Goal: Task Accomplishment & Management: Use online tool/utility

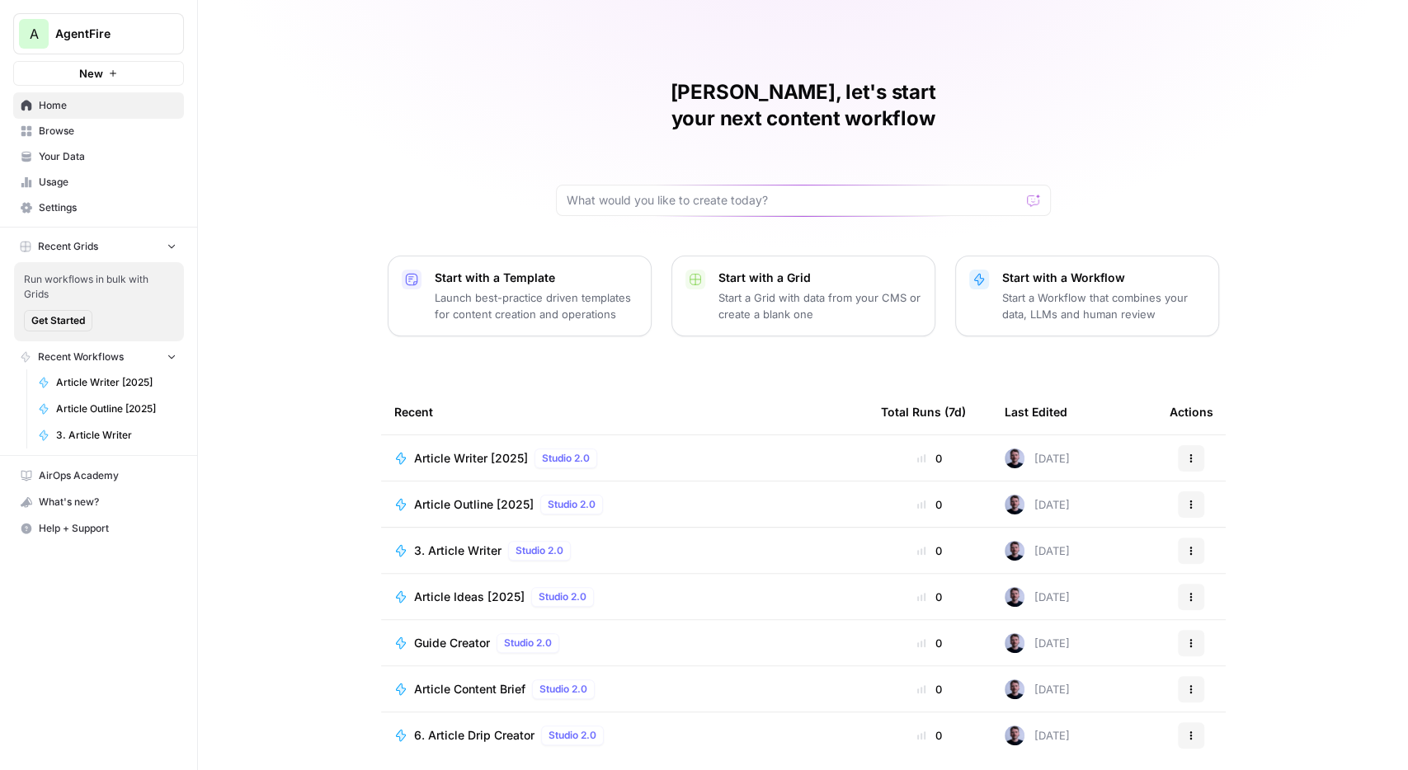
click at [141, 72] on button "New" at bounding box center [98, 73] width 171 height 25
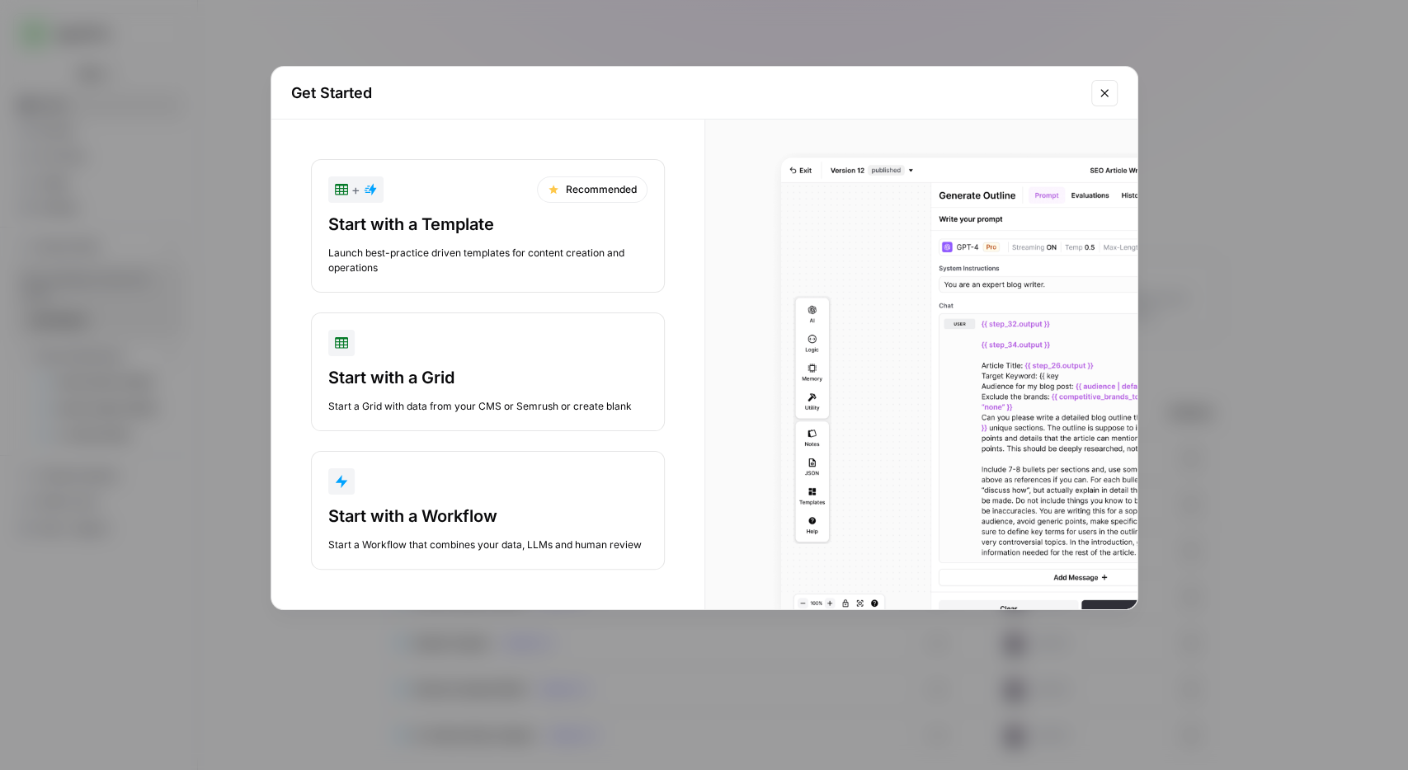
click at [466, 515] on div "Start with a Workflow" at bounding box center [487, 516] width 319 height 23
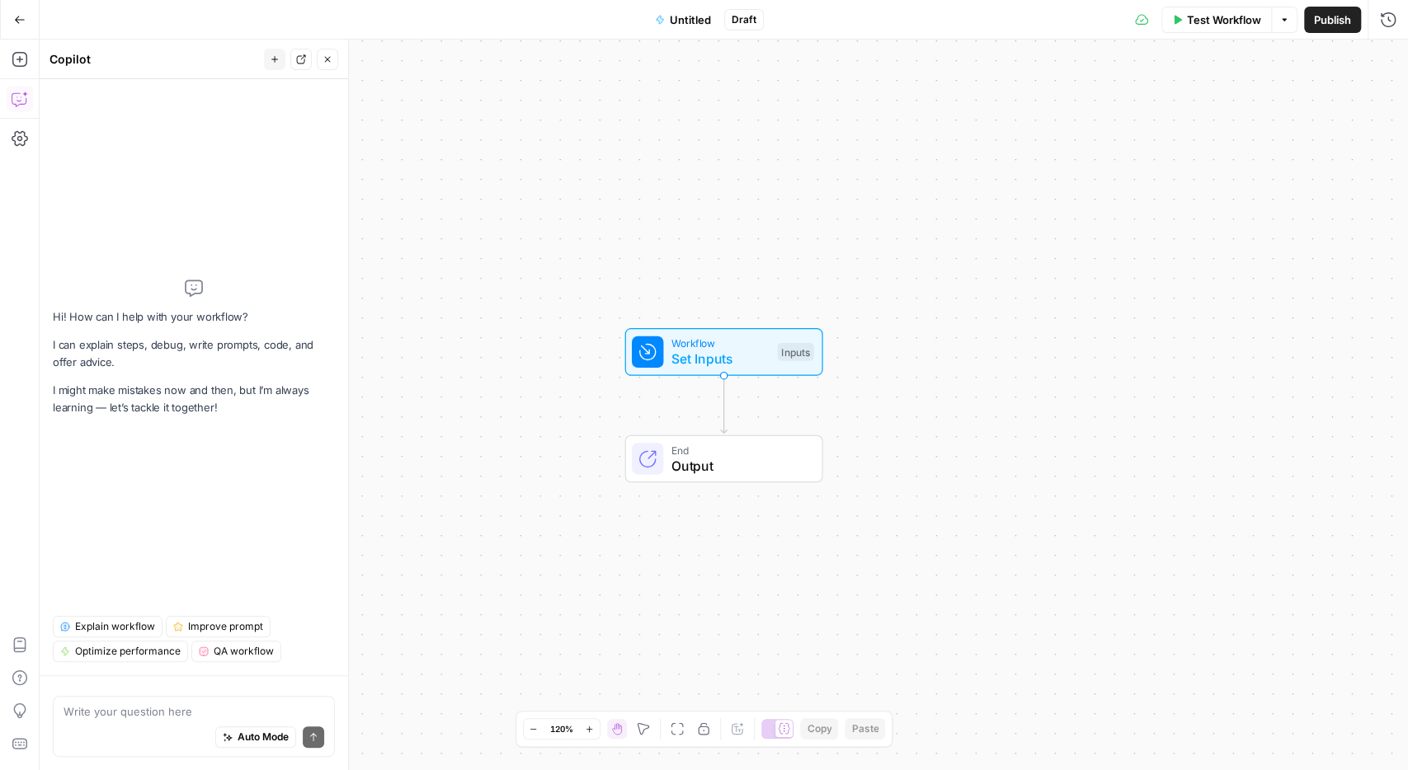
click at [115, 722] on div "Auto Mode Send" at bounding box center [194, 738] width 261 height 36
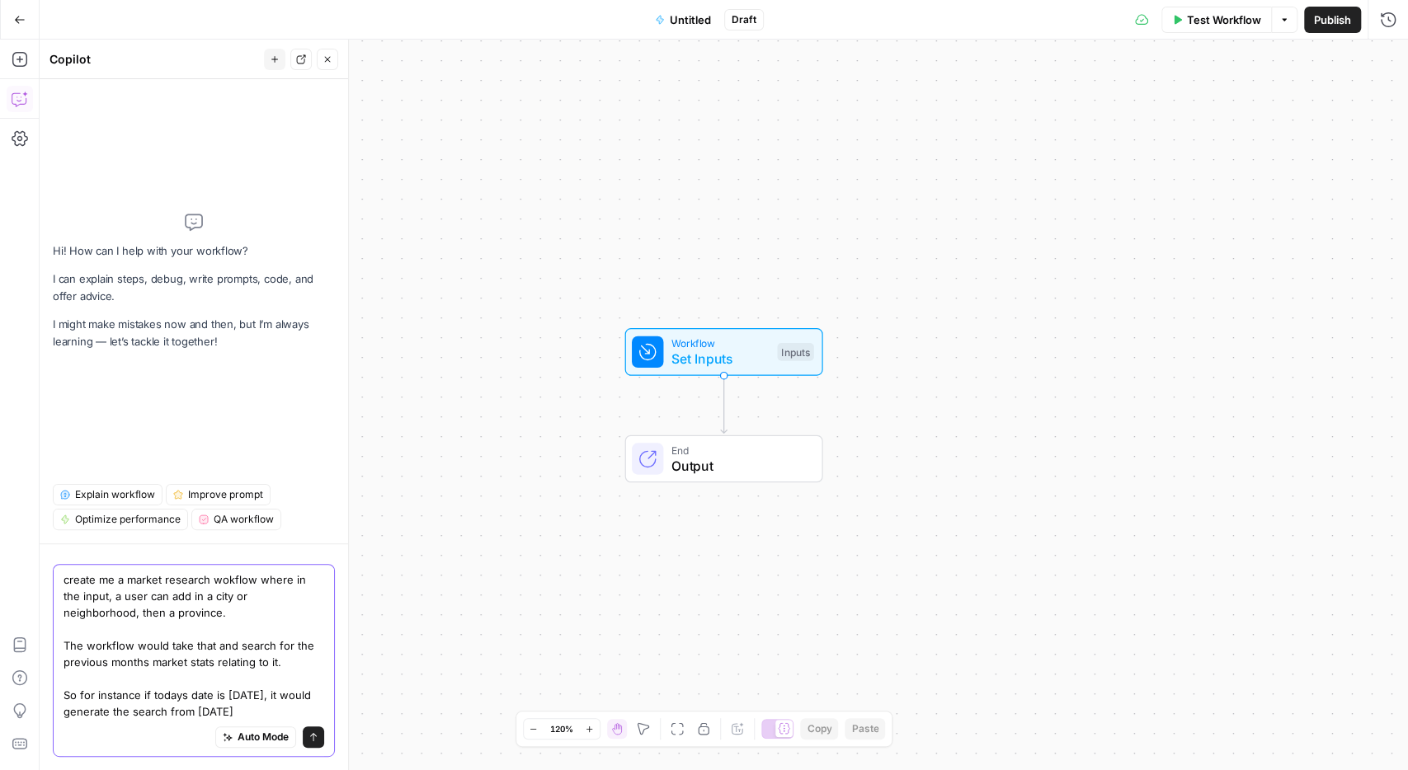
click at [290, 697] on textarea "create me a market research wokflow where in the input, a user can add in a cit…" at bounding box center [194, 646] width 261 height 148
click at [292, 705] on textarea "create me a market research wokflow where in the input, a user can add in a cit…" at bounding box center [194, 646] width 261 height 148
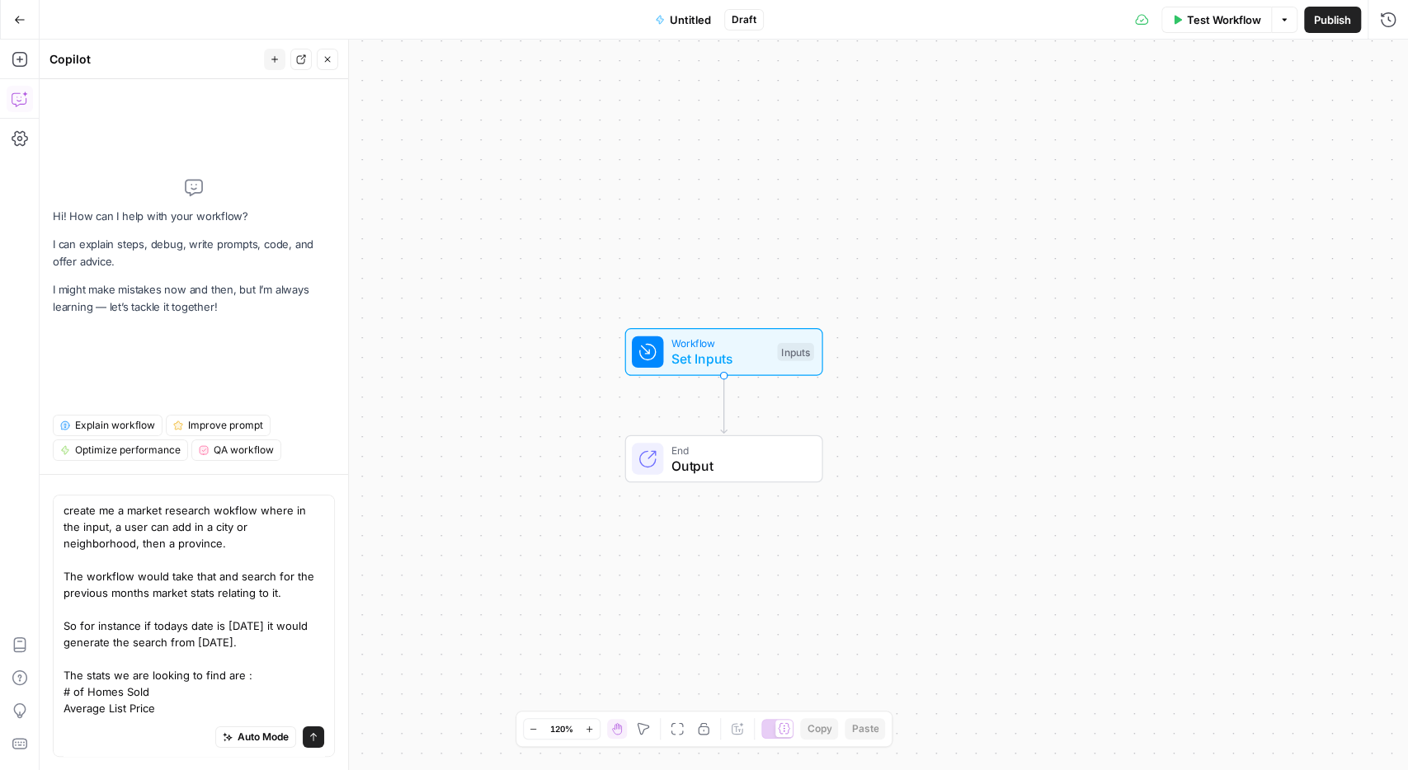
click at [162, 723] on div "Auto Mode Send" at bounding box center [194, 738] width 261 height 36
drag, startPoint x: 129, startPoint y: 723, endPoint x: 65, endPoint y: 724, distance: 64.3
click at [65, 724] on div "Auto Mode Send" at bounding box center [194, 738] width 261 height 36
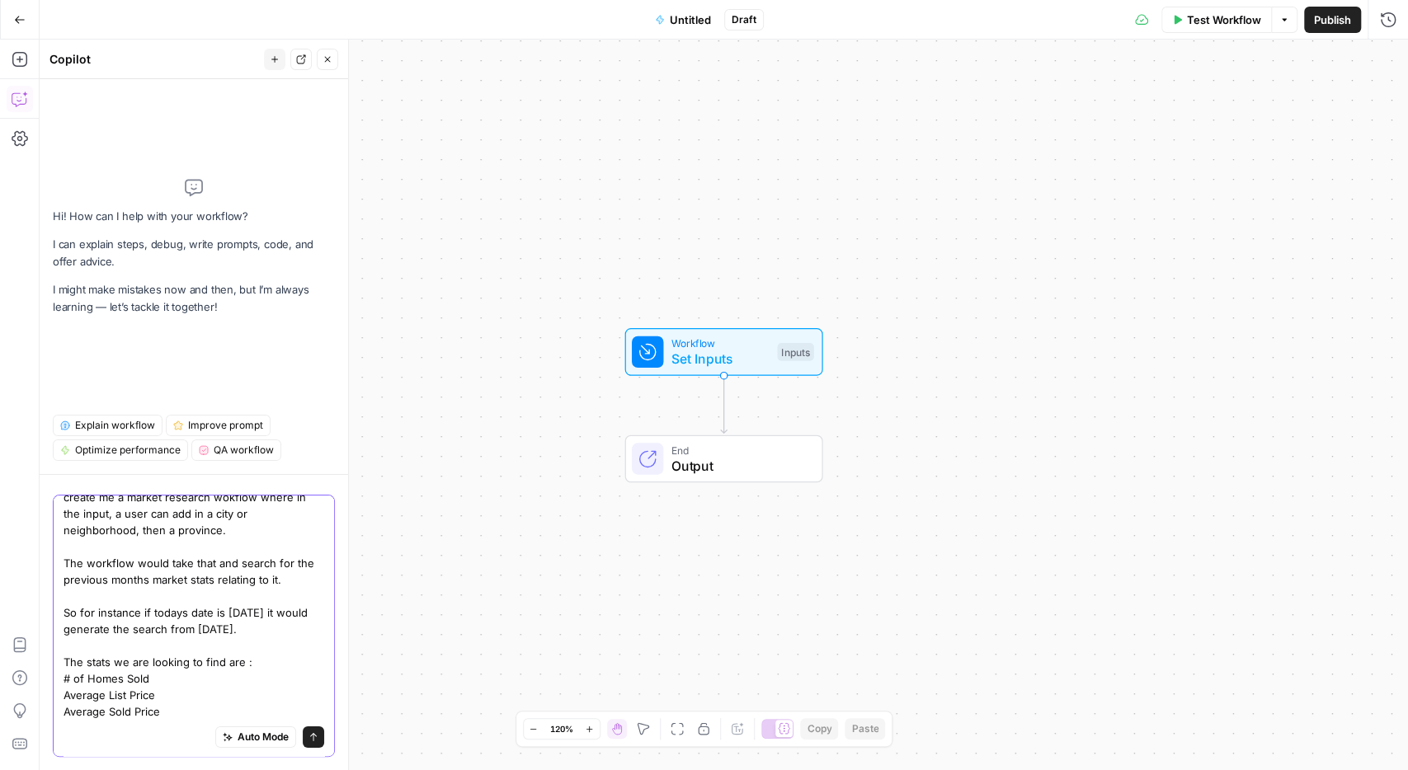
scroll to position [29, 0]
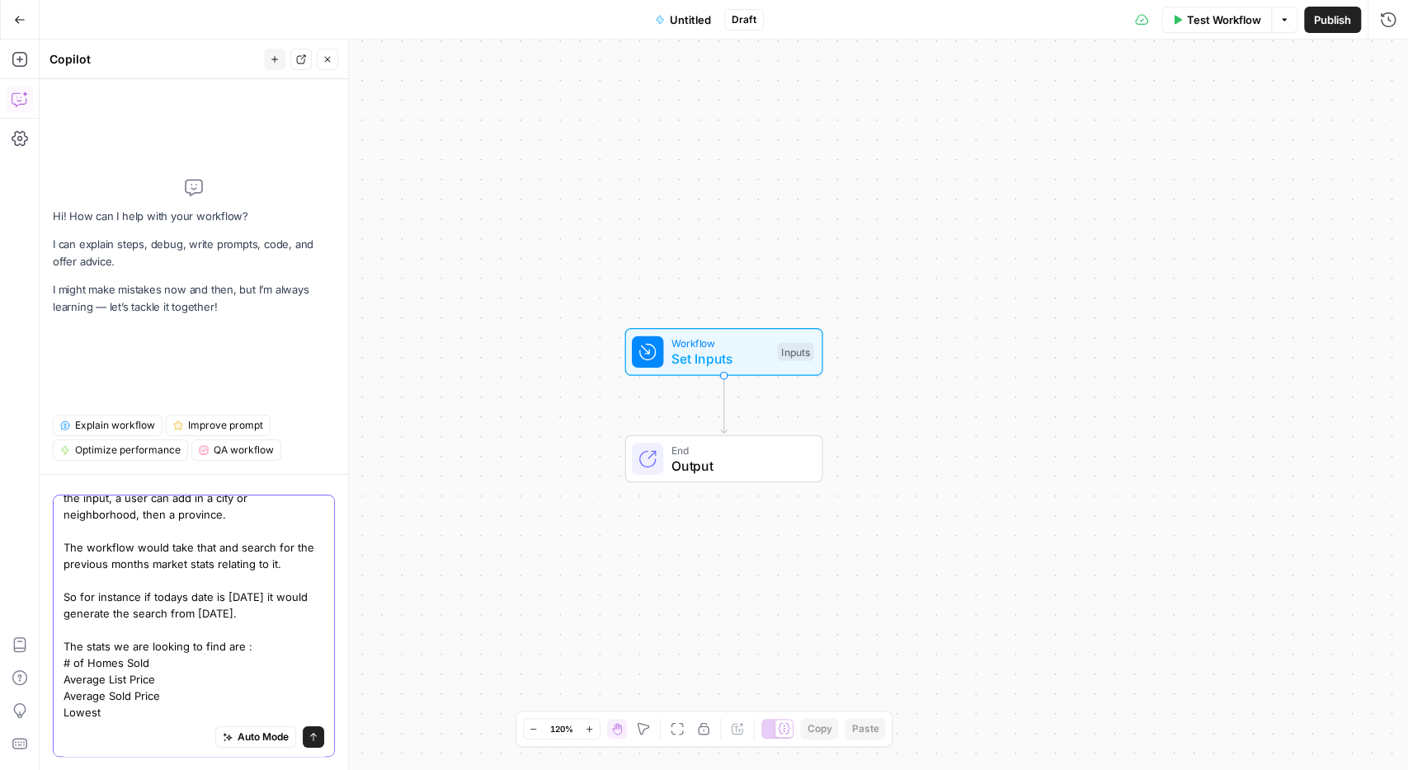
drag, startPoint x: 64, startPoint y: 720, endPoint x: 39, endPoint y: 722, distance: 24.8
click at [64, 721] on textarea "create me a market research wokflow where in the input, a user can add in a cit…" at bounding box center [194, 596] width 261 height 247
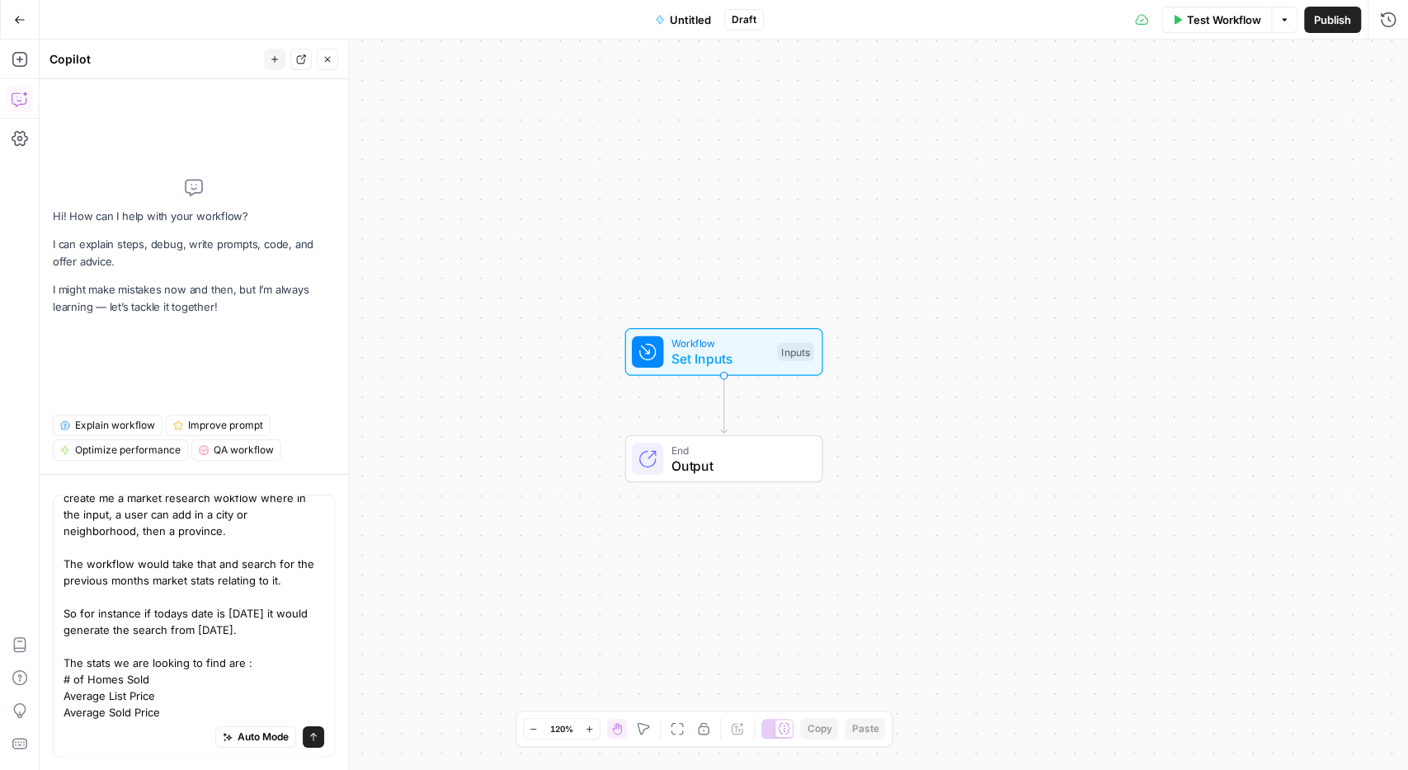
scroll to position [0, 0]
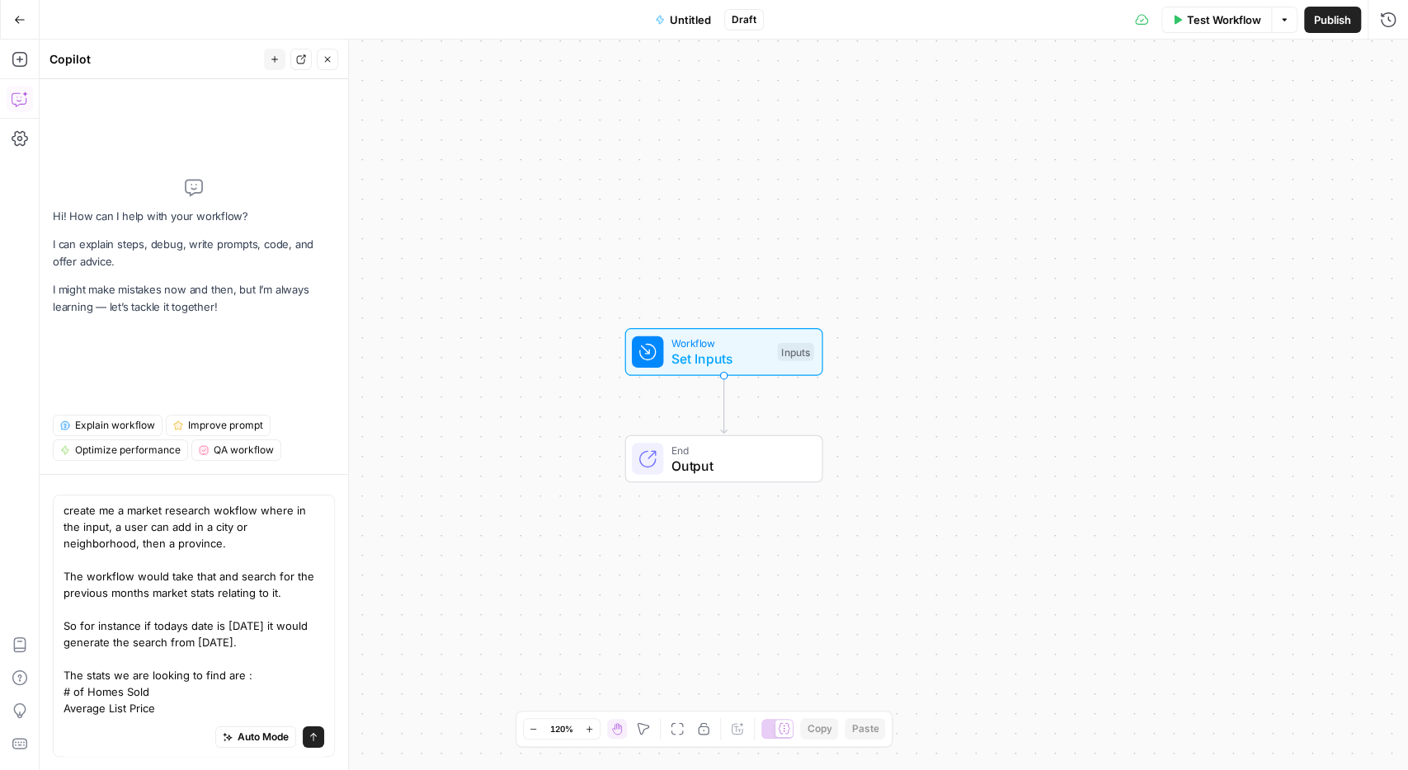
click at [174, 723] on div "Auto Mode Send" at bounding box center [194, 738] width 261 height 36
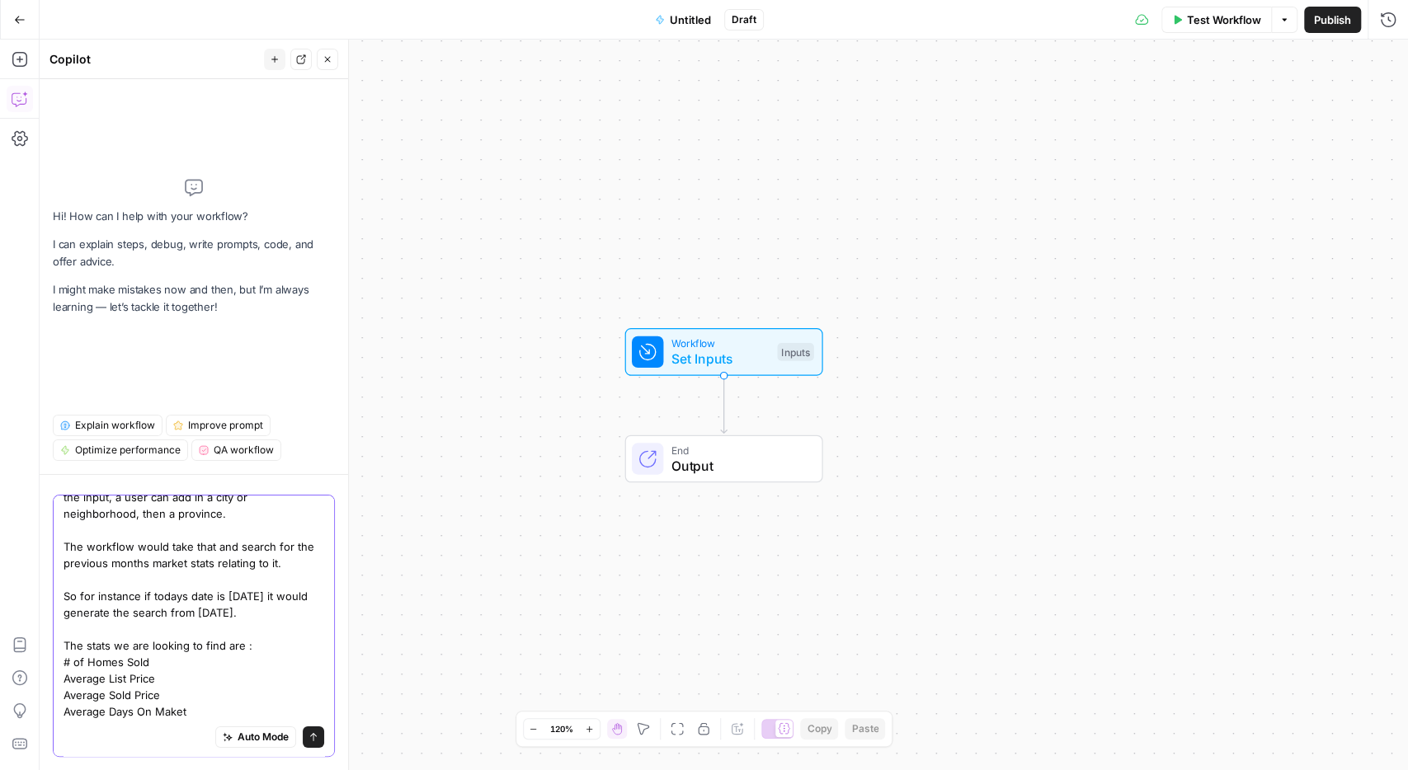
scroll to position [62, 0]
click at [172, 679] on textarea "create me a market research wokflow where in the input, a user can add in a cit…" at bounding box center [194, 596] width 261 height 247
click at [164, 710] on textarea "create me a market research wokflow where in the input, a user can add in a cit…" at bounding box center [194, 596] width 261 height 247
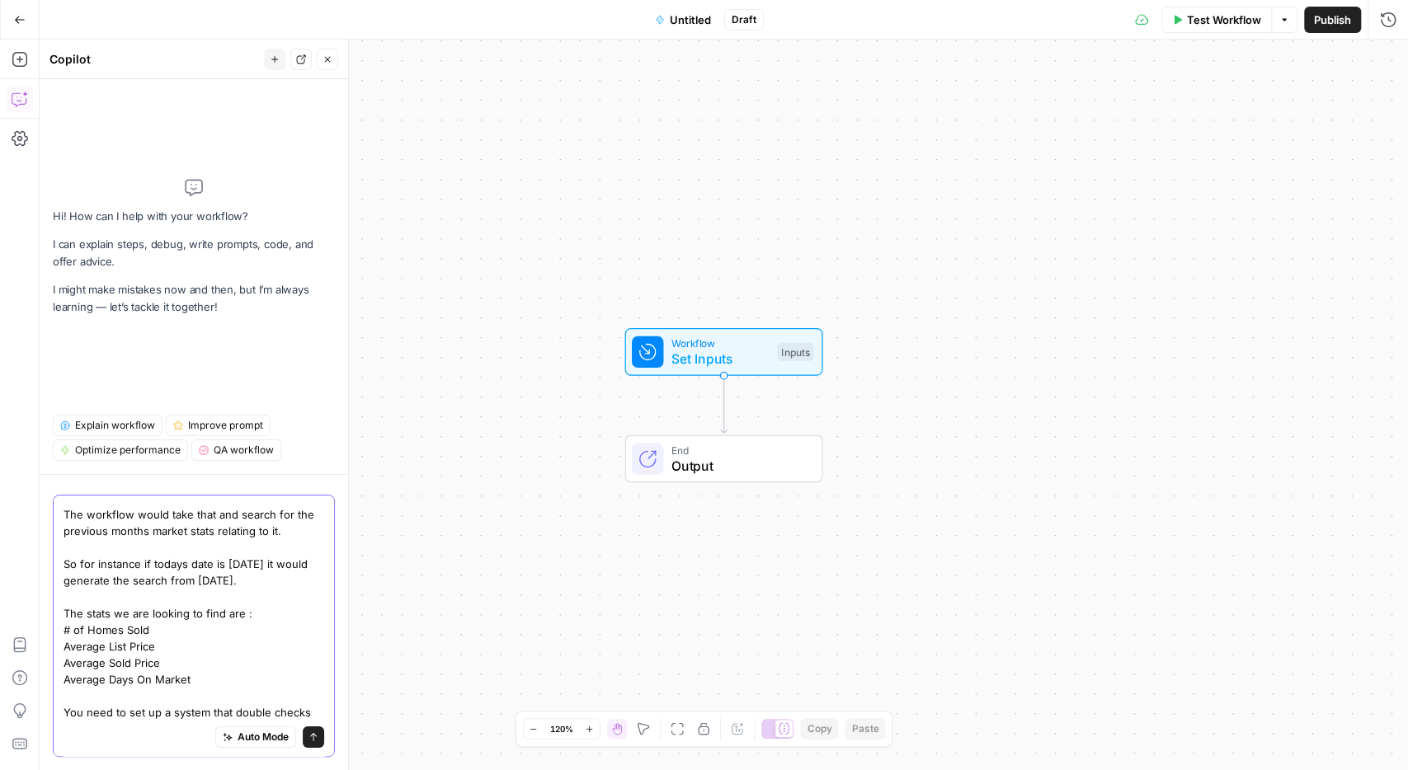
scroll to position [95, 0]
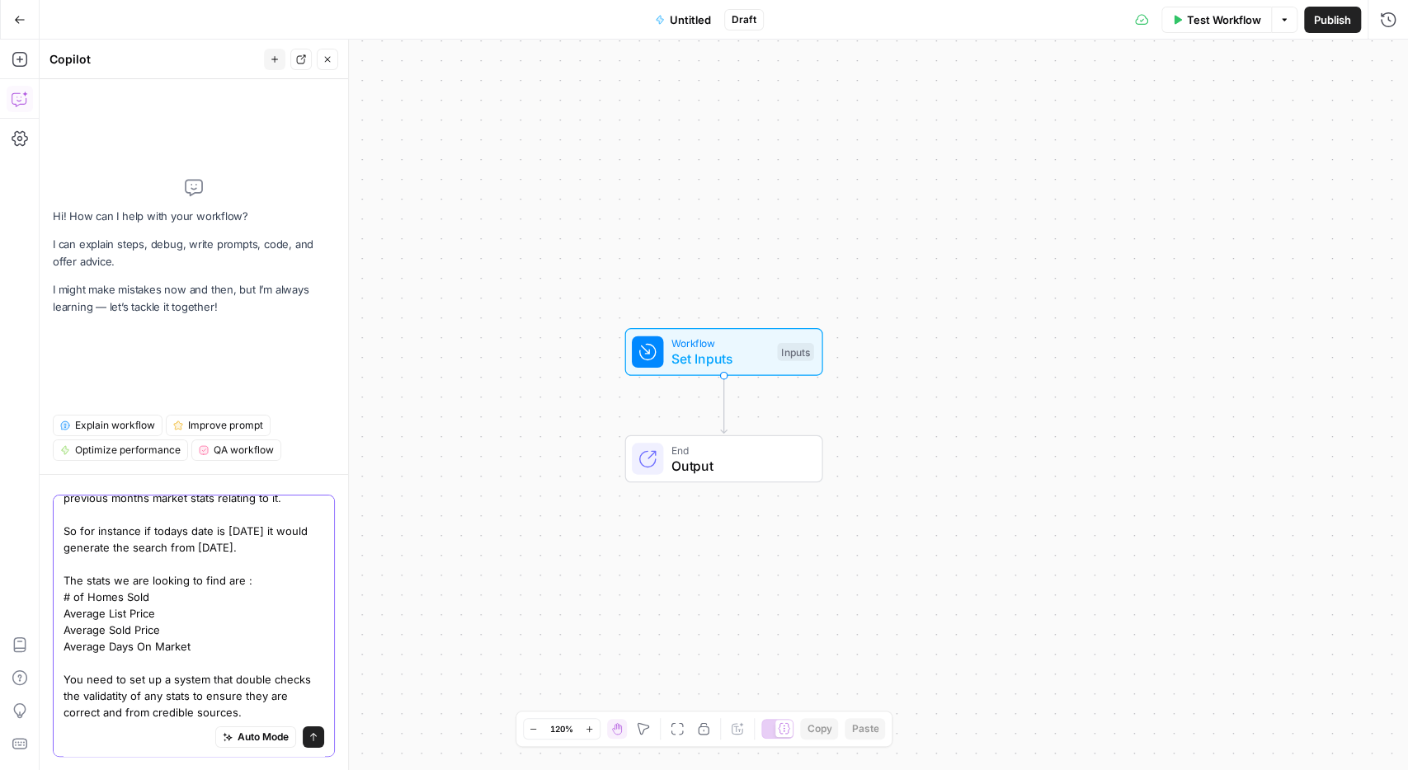
click at [222, 713] on textarea "create me a market research wokflow where in the input, a user can add in a cit…" at bounding box center [194, 563] width 261 height 313
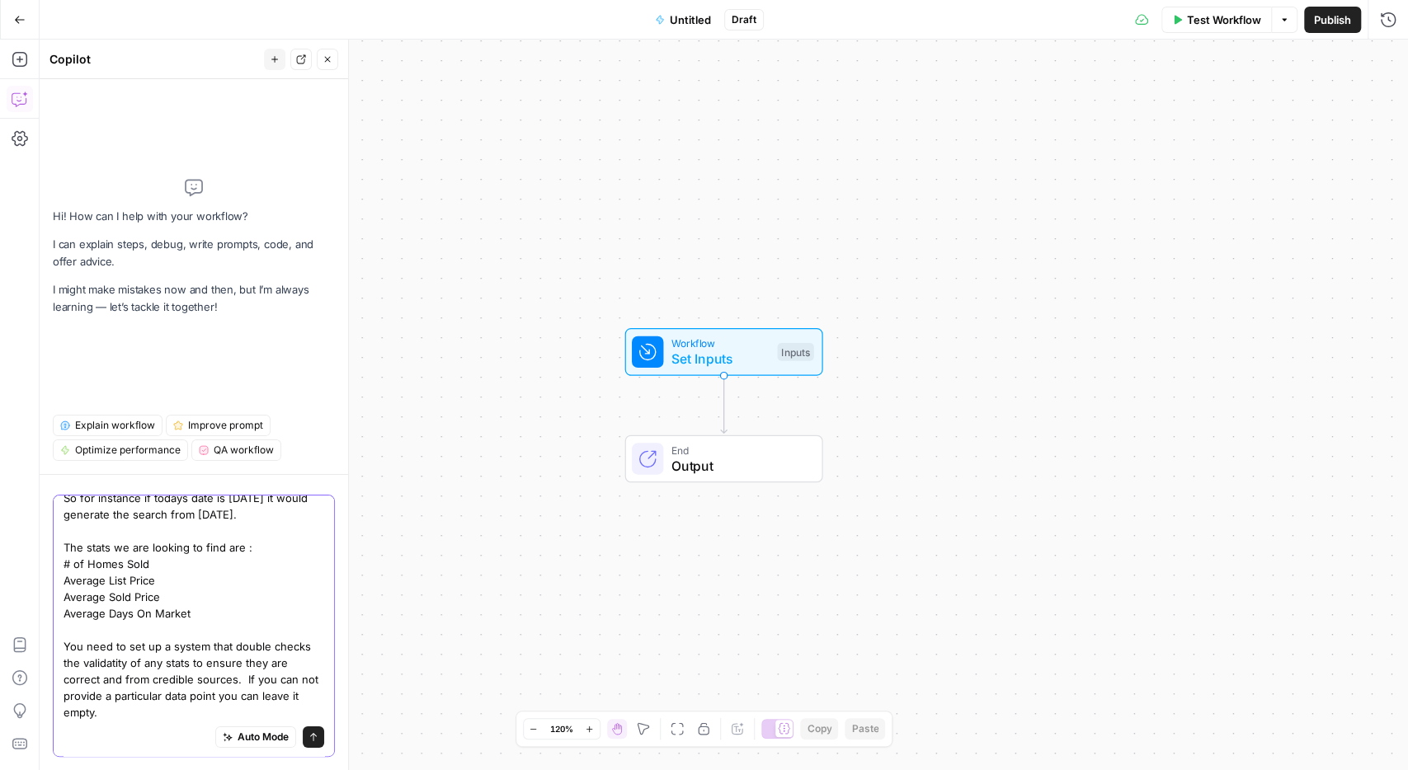
scroll to position [0, 0]
type textarea "create me a market research wokflow where in the input, a user can add in a cit…"
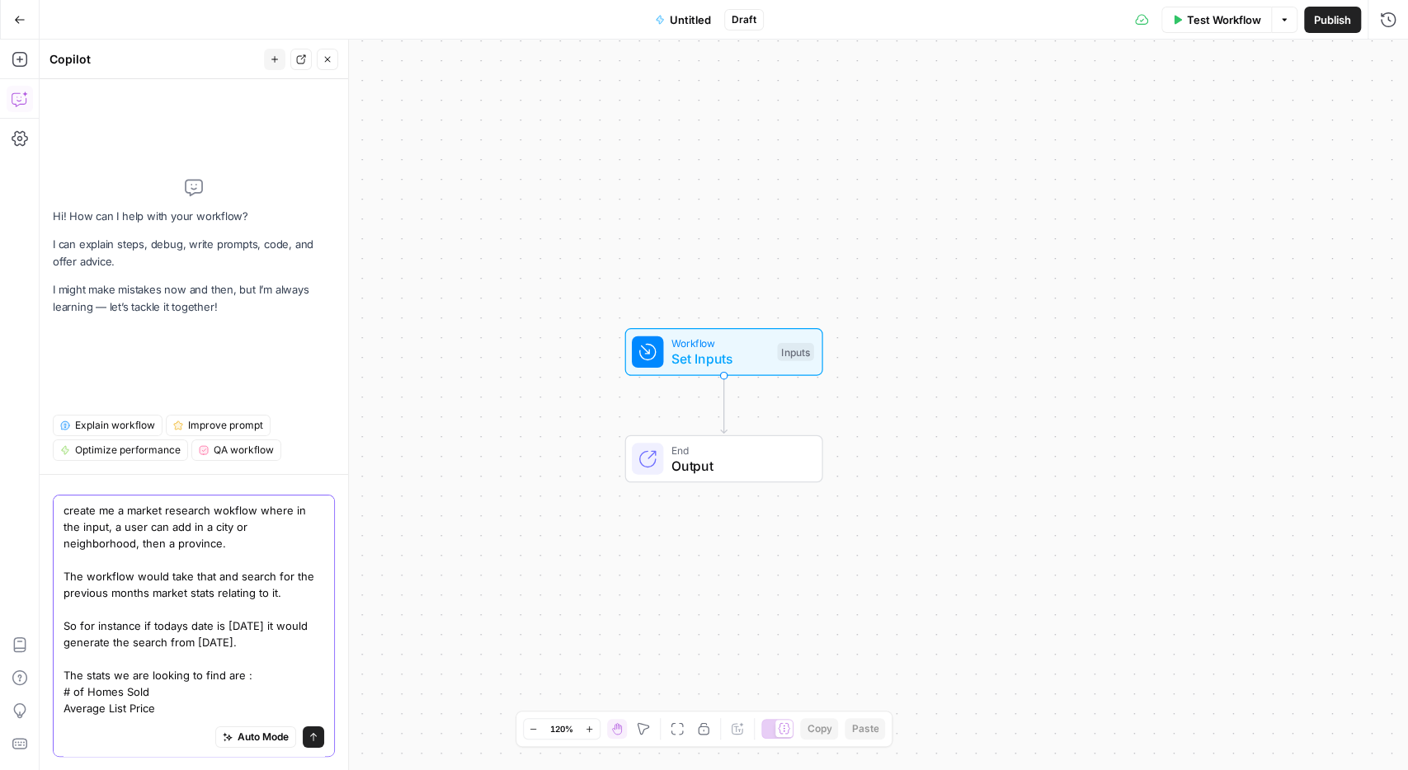
click at [319, 737] on button "Send" at bounding box center [313, 737] width 21 height 21
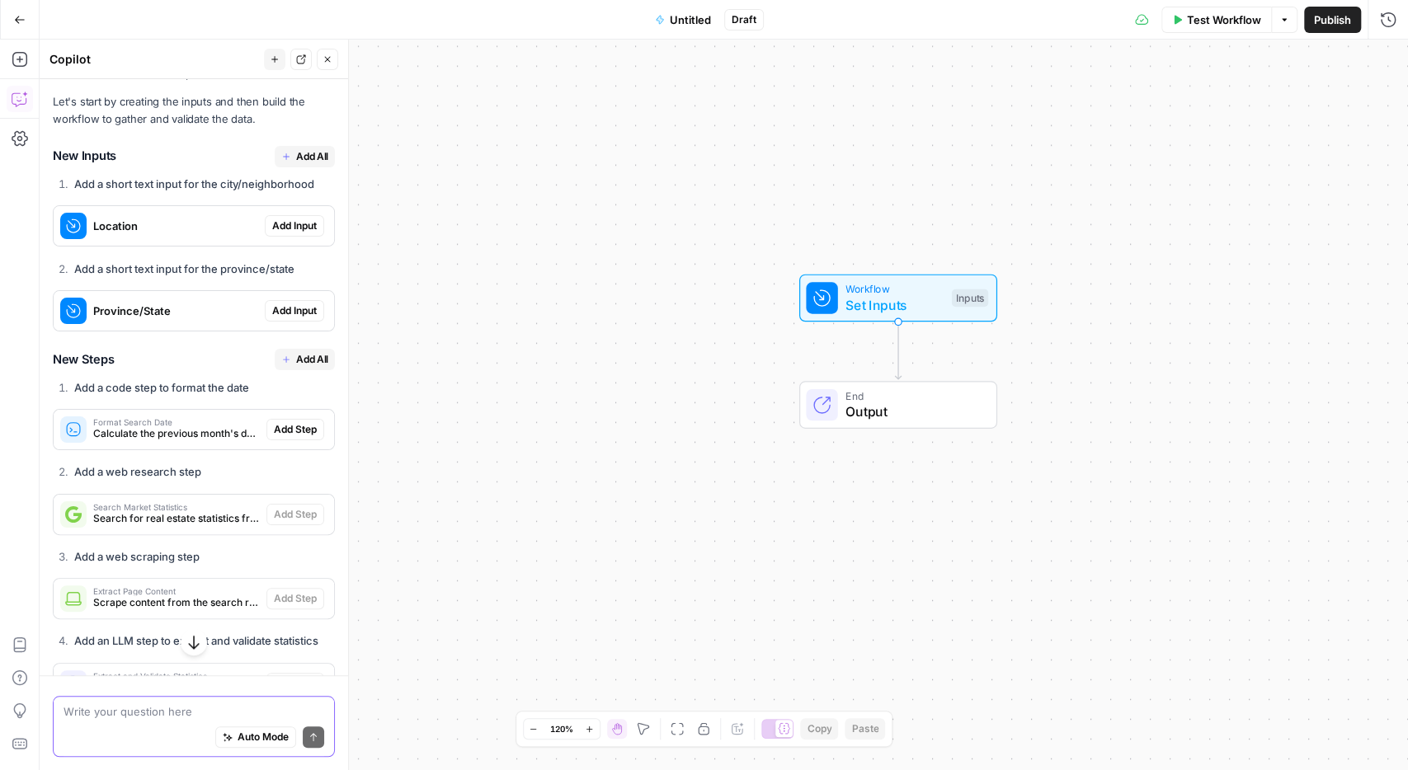
scroll to position [376, 0]
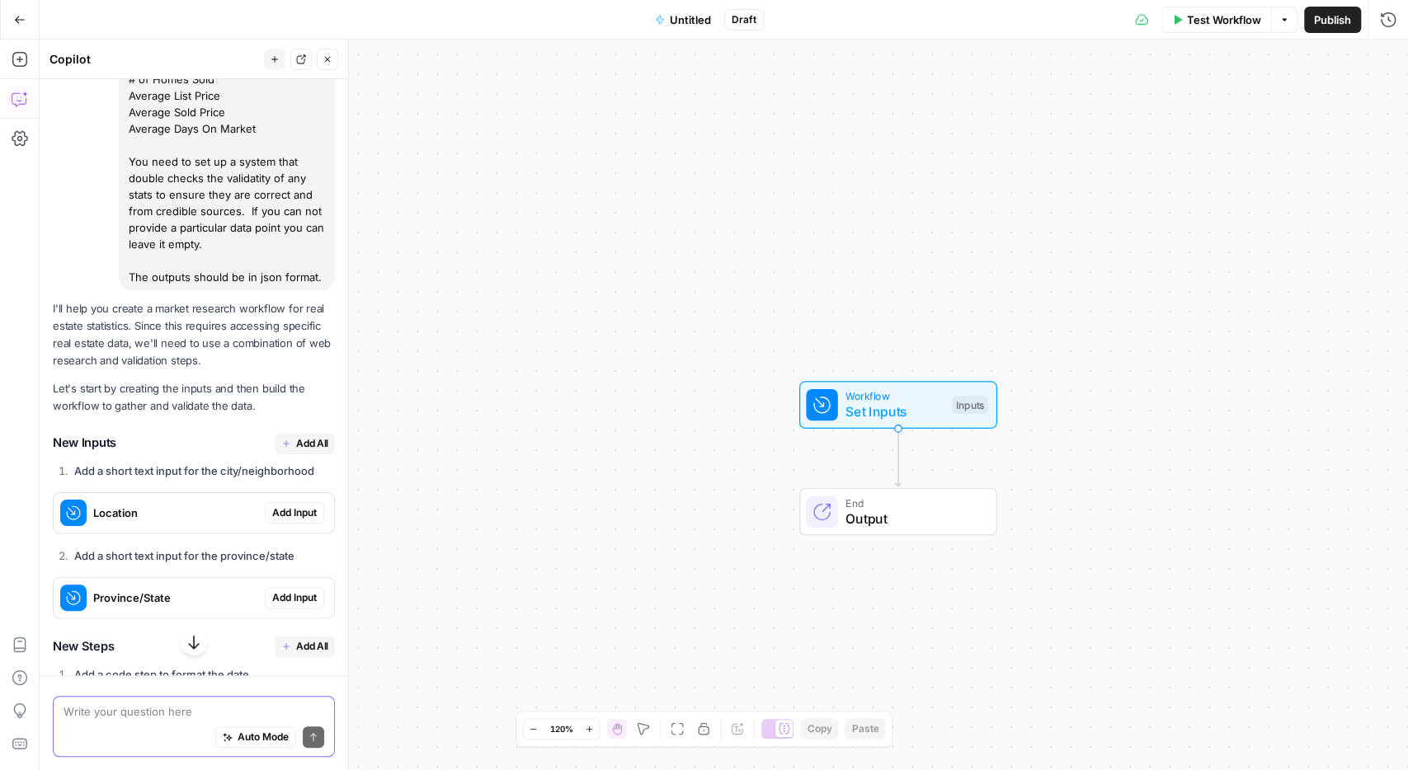
click at [318, 436] on span "Add All" at bounding box center [312, 443] width 32 height 15
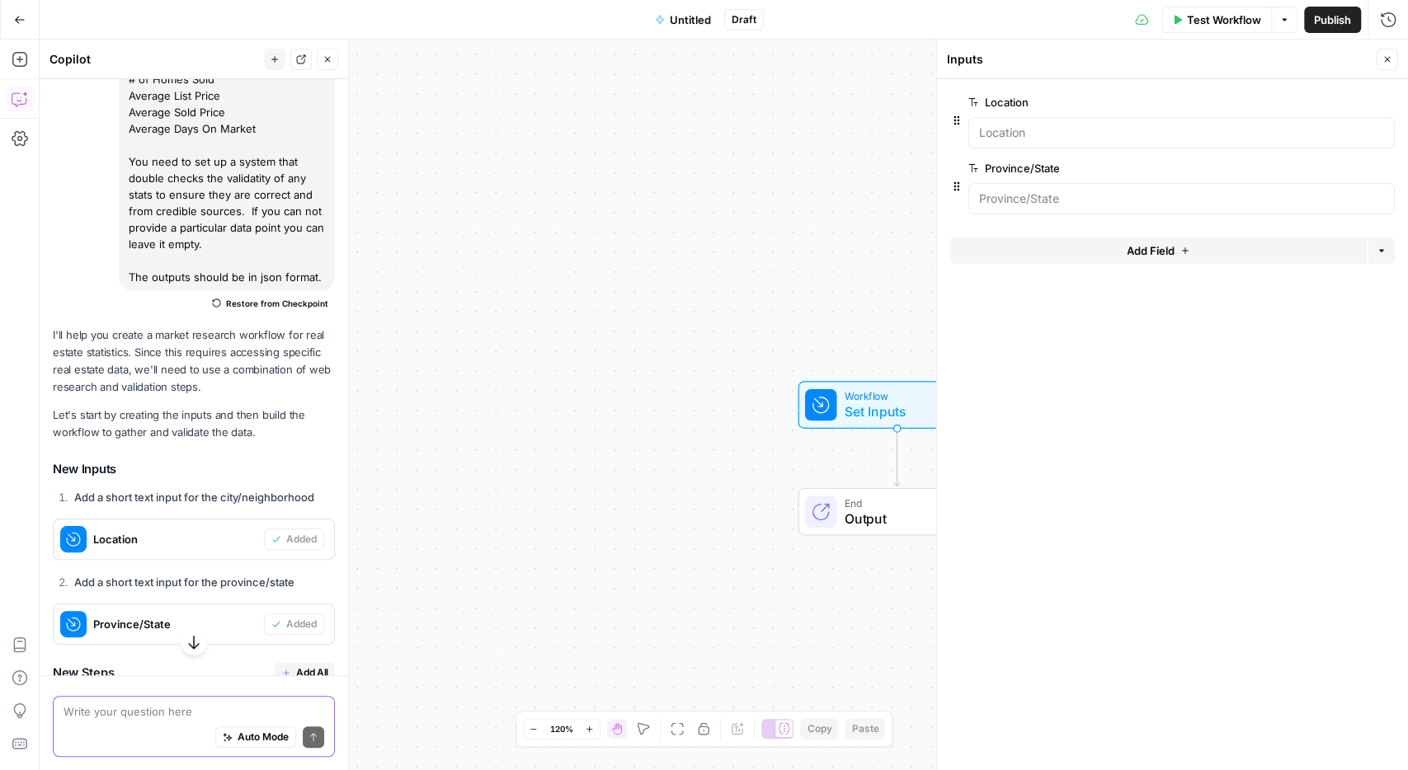
scroll to position [663, 0]
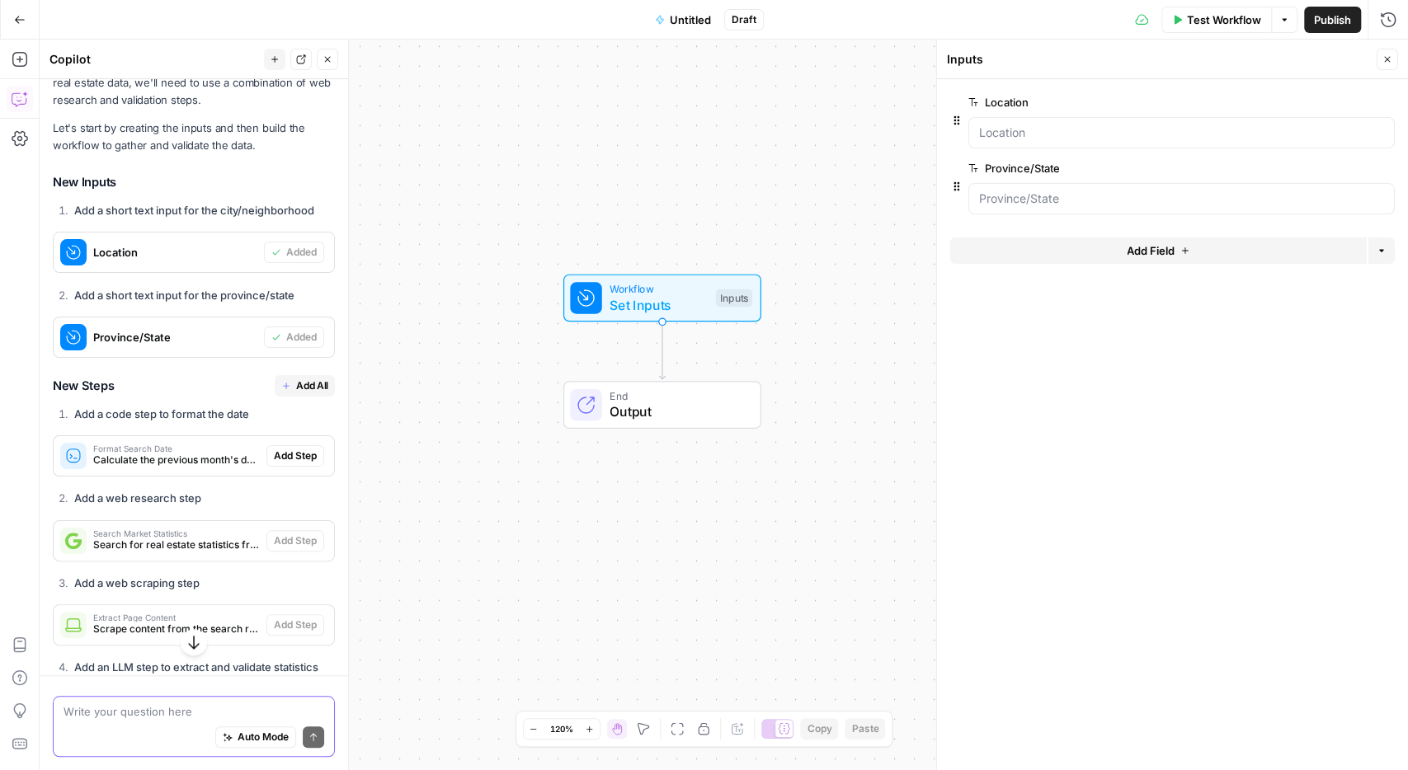
click at [313, 379] on span "Add All" at bounding box center [312, 386] width 32 height 15
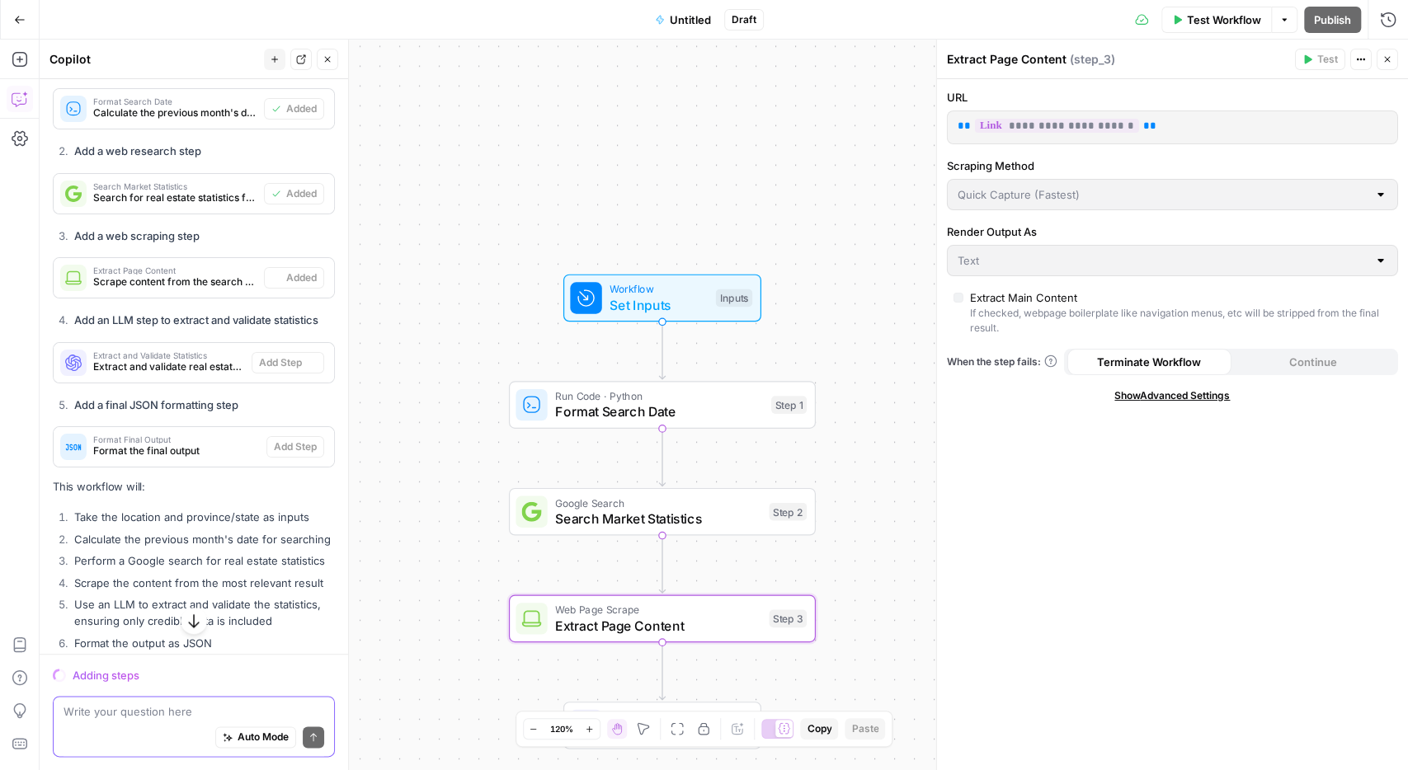
scroll to position [1019, 0]
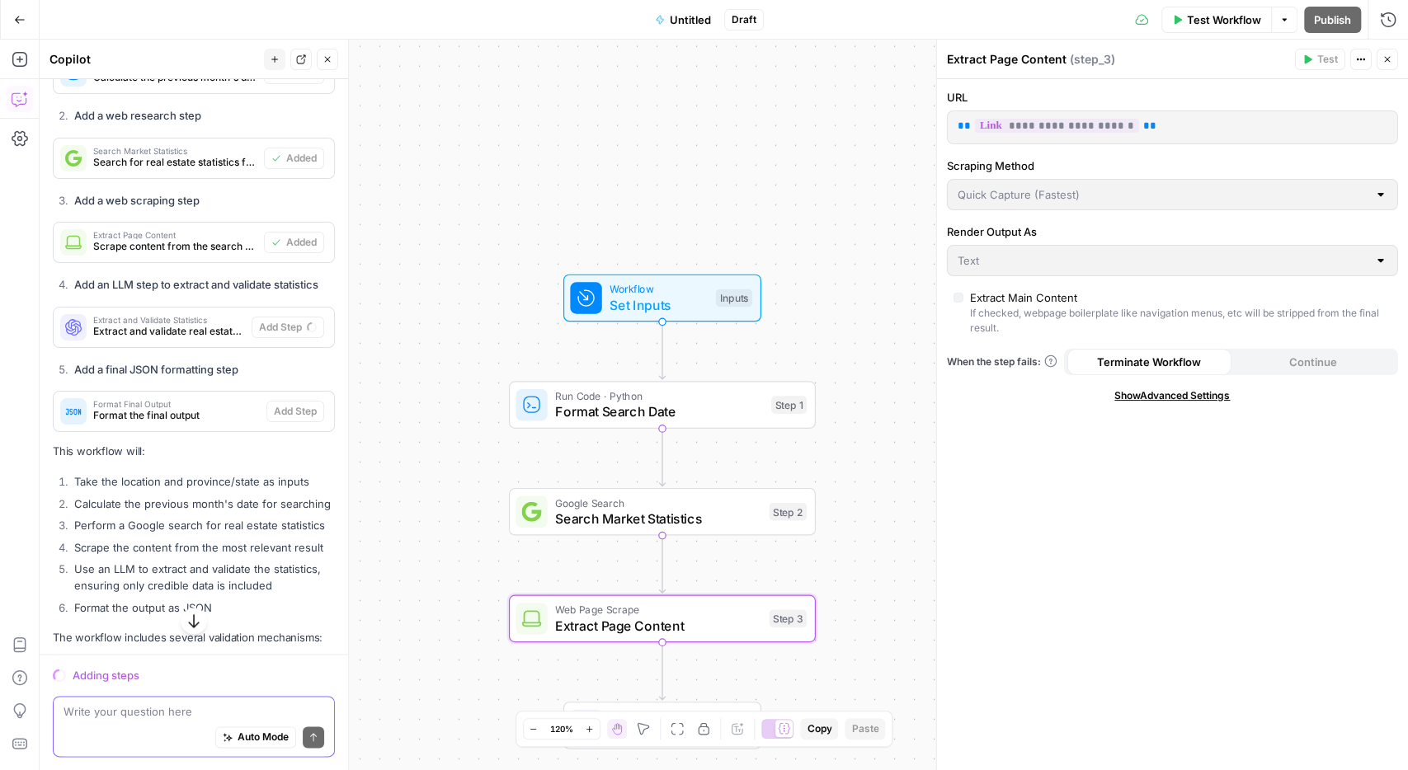
click at [1218, 17] on span "Test Workflow" at bounding box center [1224, 20] width 74 height 16
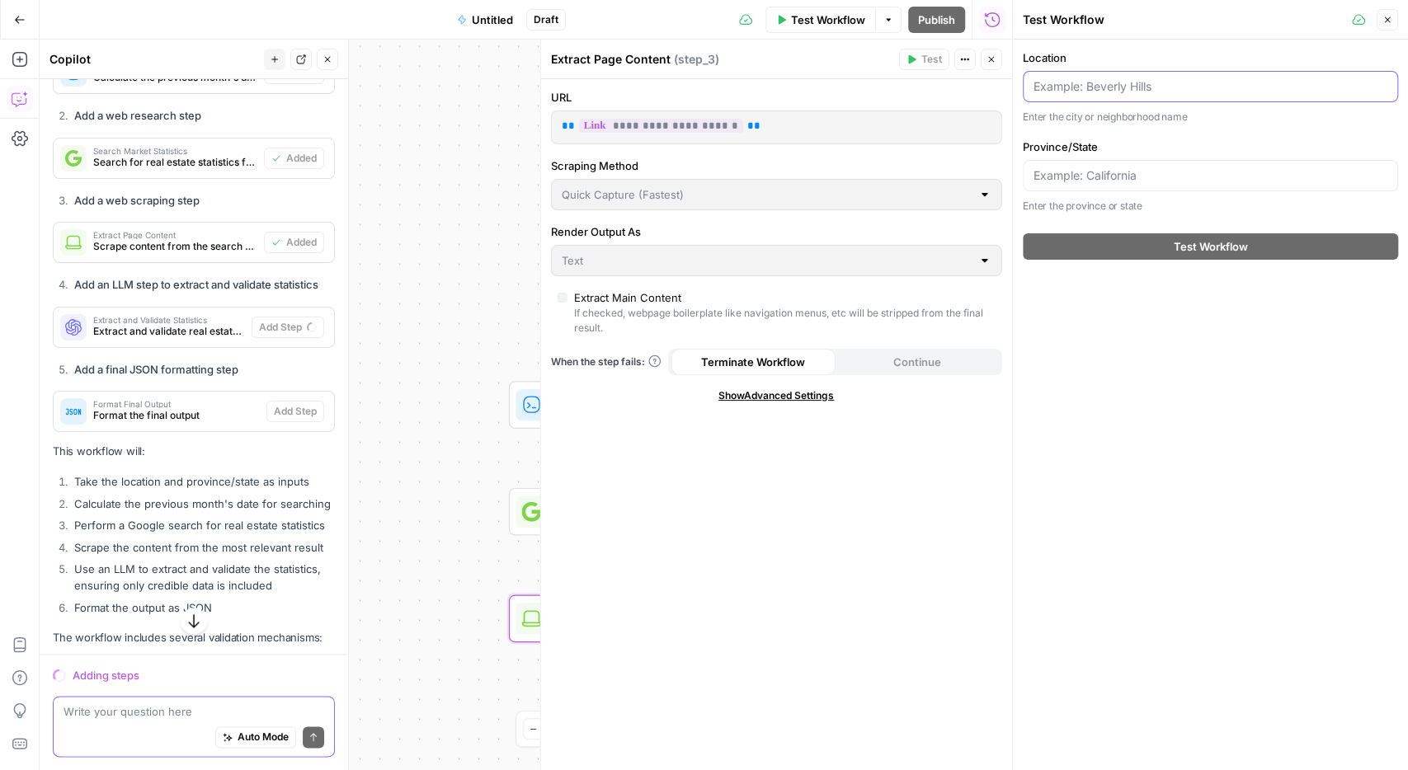
click at [1119, 85] on input "Location" at bounding box center [1210, 86] width 354 height 16
type input "Barrie"
type input "[GEOGRAPHIC_DATA]"
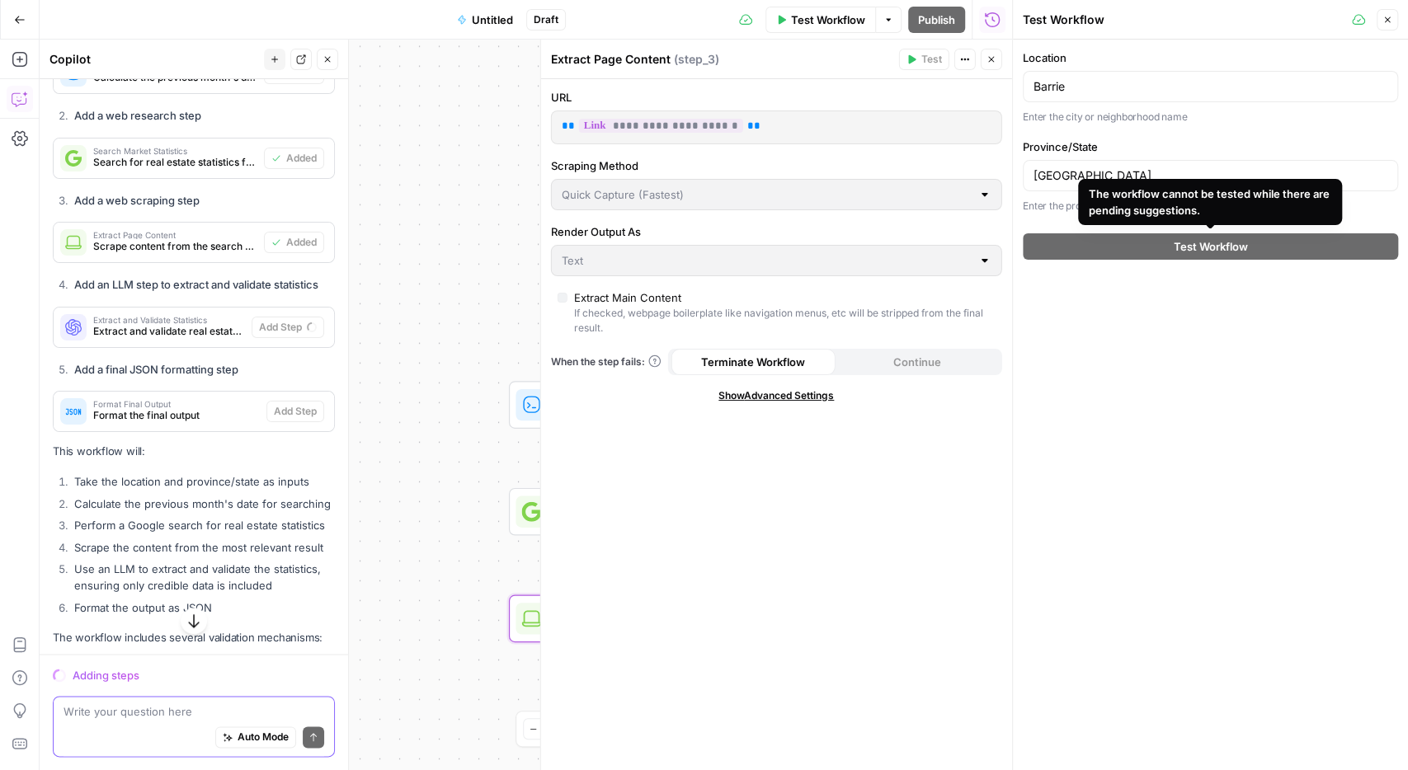
click at [1146, 178] on body "A AgentFire New Home Browse Your Data Usage Settings Recent Grids Run workflows…" at bounding box center [704, 385] width 1408 height 770
click at [1180, 157] on div "Province/State [GEOGRAPHIC_DATA] Enter the province or state" at bounding box center [1210, 177] width 375 height 76
click at [1195, 134] on div "Location Barrie Enter the city or neighborhood name Province/State [GEOGRAPHIC_…" at bounding box center [1210, 131] width 375 height 164
drag, startPoint x: 1240, startPoint y: 318, endPoint x: 1248, endPoint y: 318, distance: 8.3
click at [1246, 318] on div "Location Barrie Enter the city or neighborhood name Province/State [GEOGRAPHIC_…" at bounding box center [1210, 405] width 395 height 731
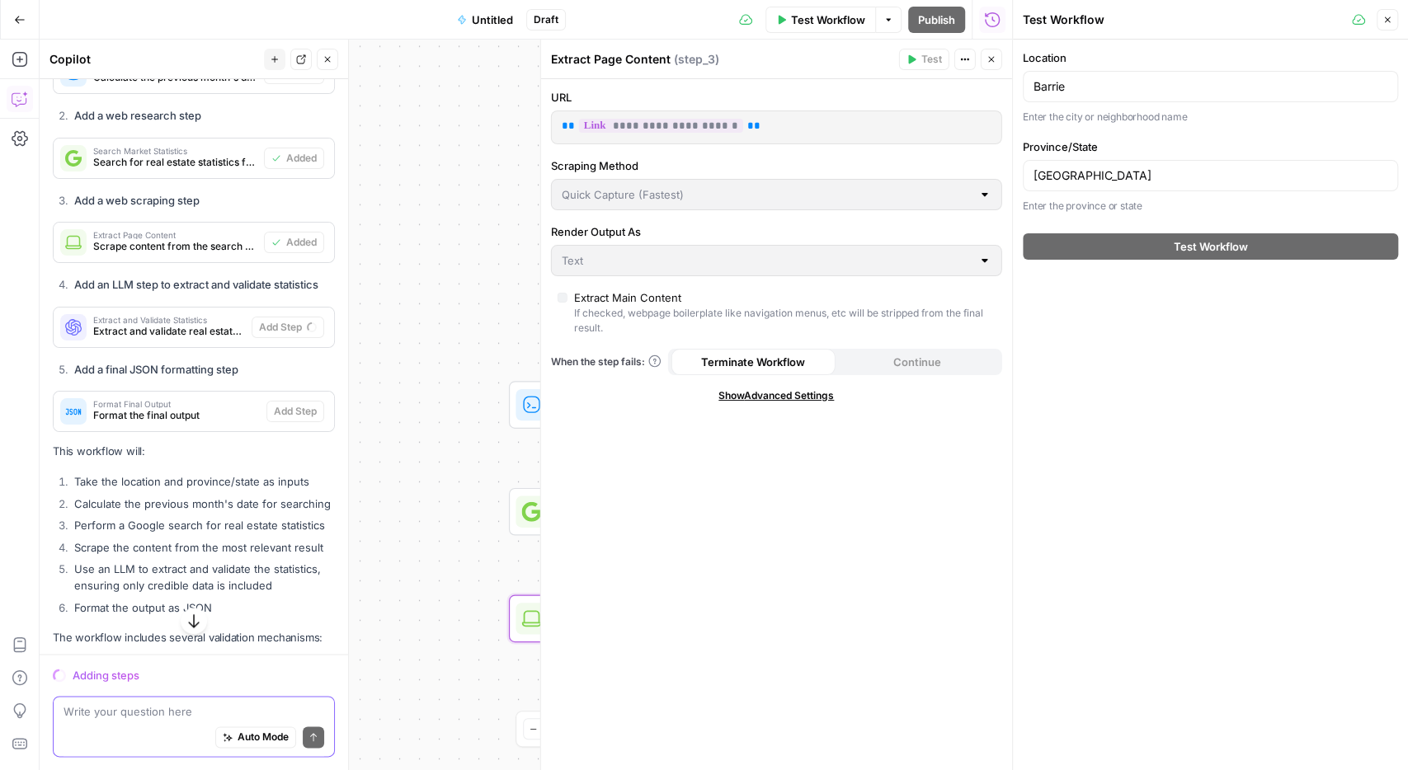
click at [1202, 289] on div "Location Barrie Enter the city or neighborhood name Province/State [GEOGRAPHIC_…" at bounding box center [1210, 405] width 395 height 731
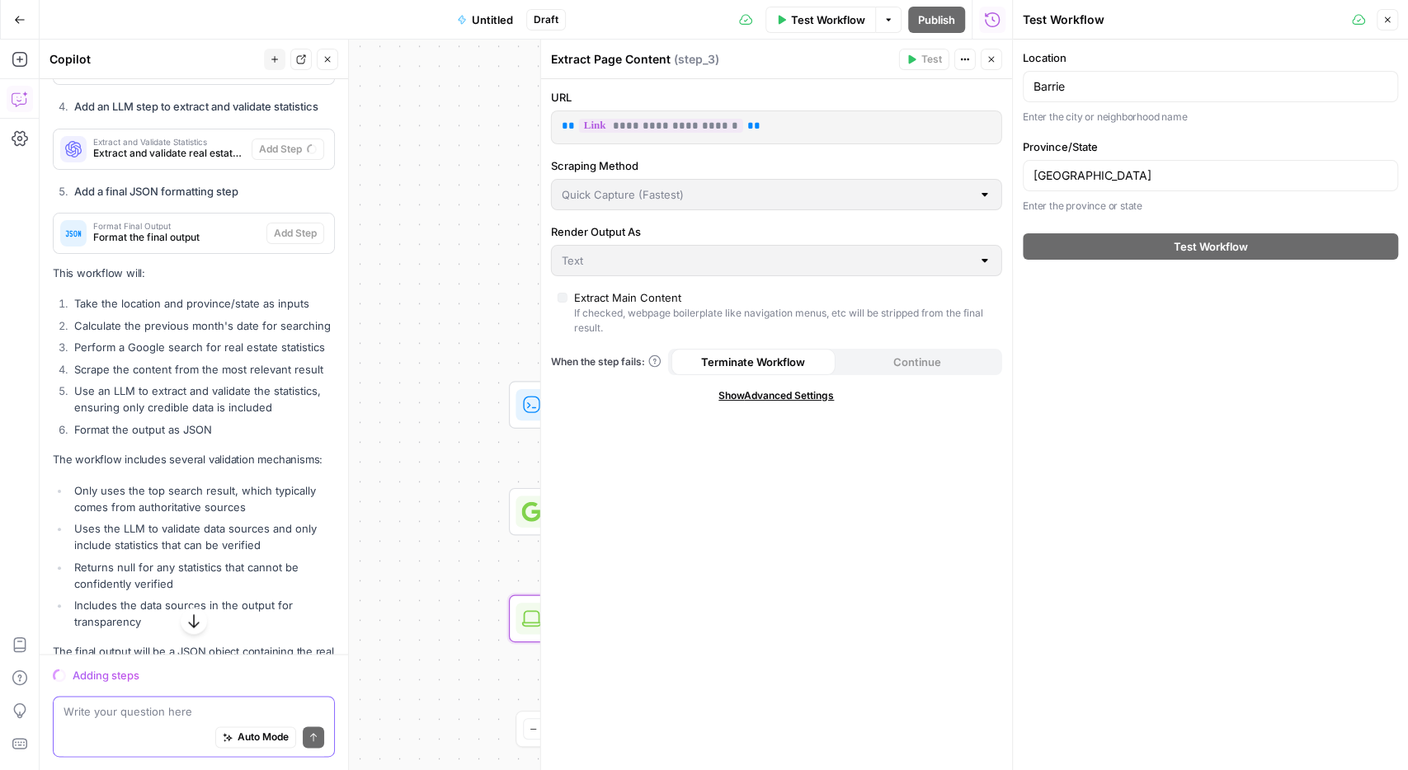
scroll to position [1258, 0]
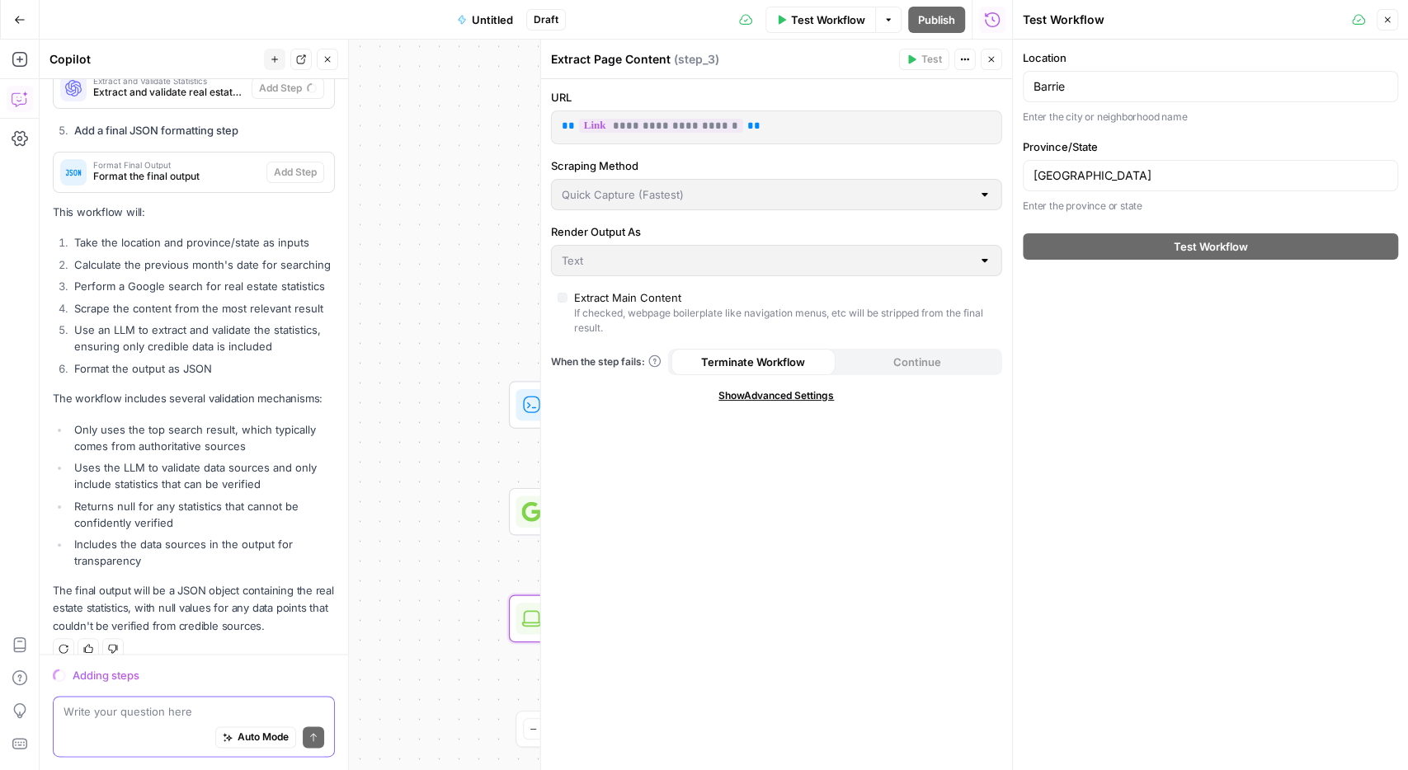
click at [1388, 17] on icon "button" at bounding box center [1387, 20] width 10 height 10
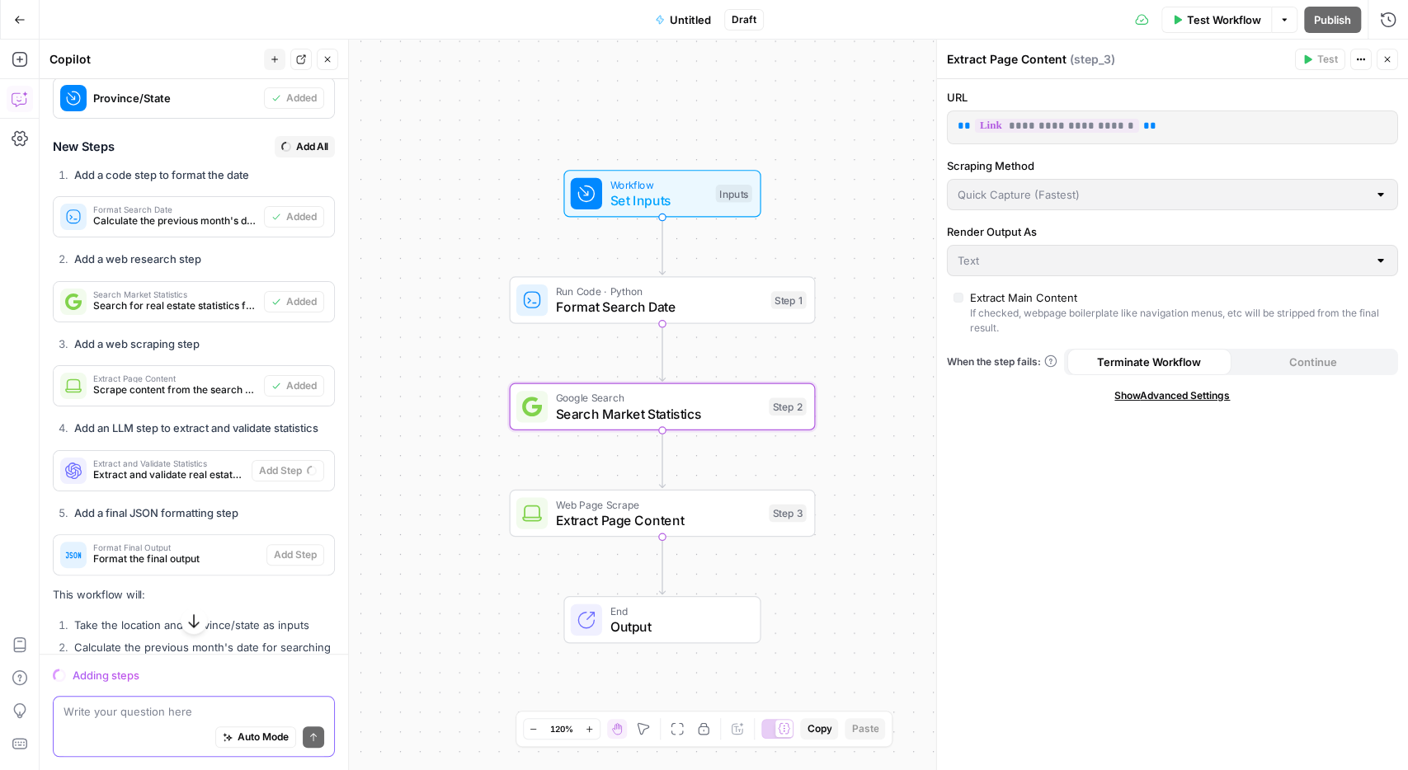
scroll to position [971, 0]
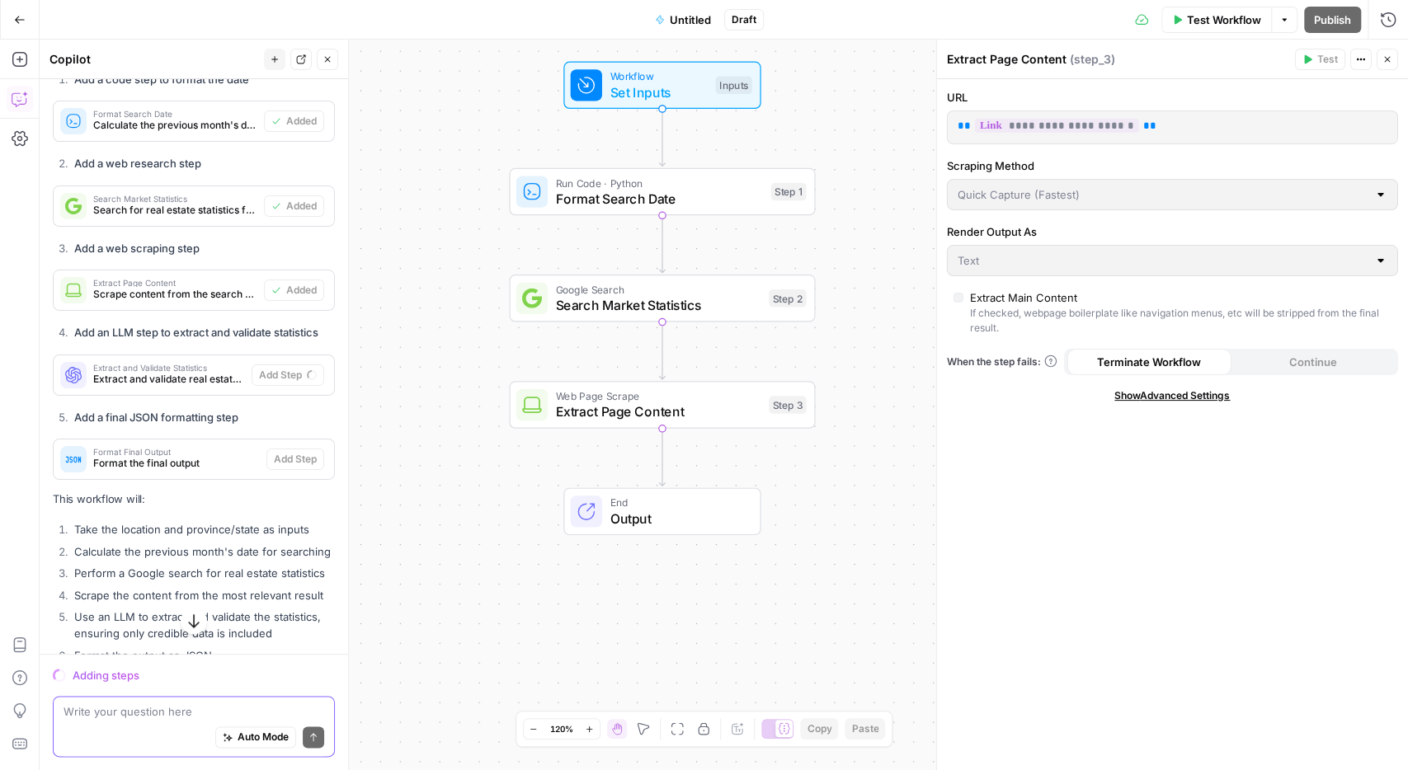
click at [225, 372] on span "Extract and validate real estate statistics from the scraped content" at bounding box center [169, 379] width 152 height 15
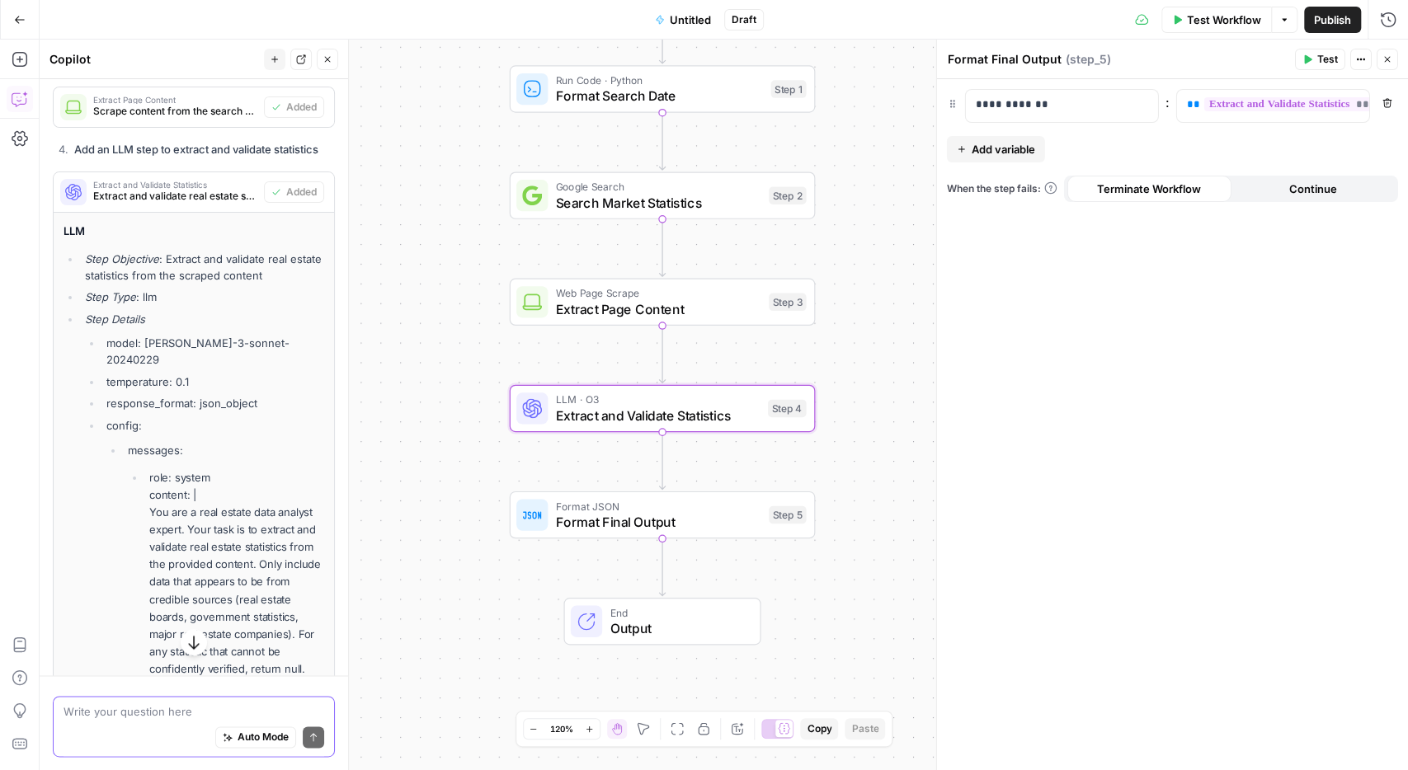
scroll to position [1094, 0]
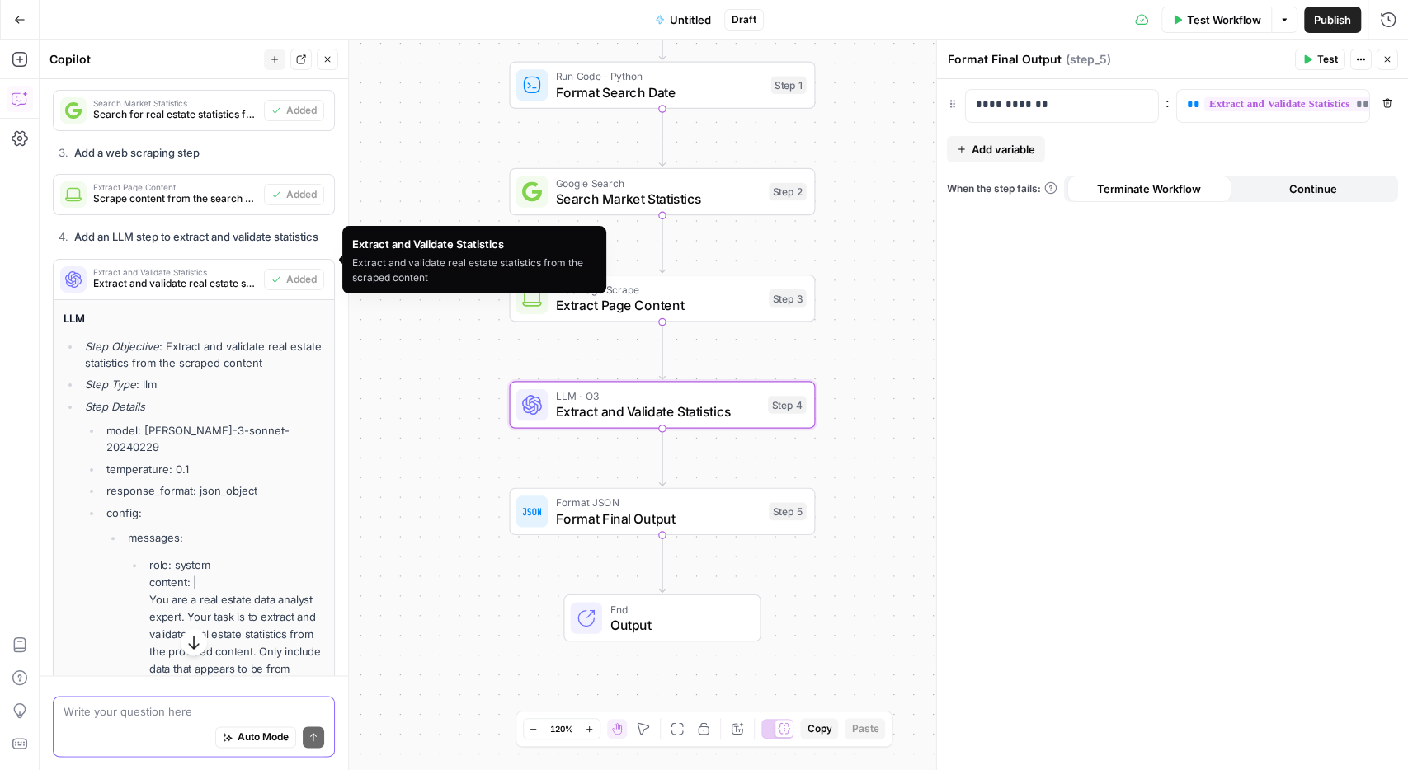
click at [212, 268] on span "Extract and Validate Statistics" at bounding box center [175, 272] width 164 height 8
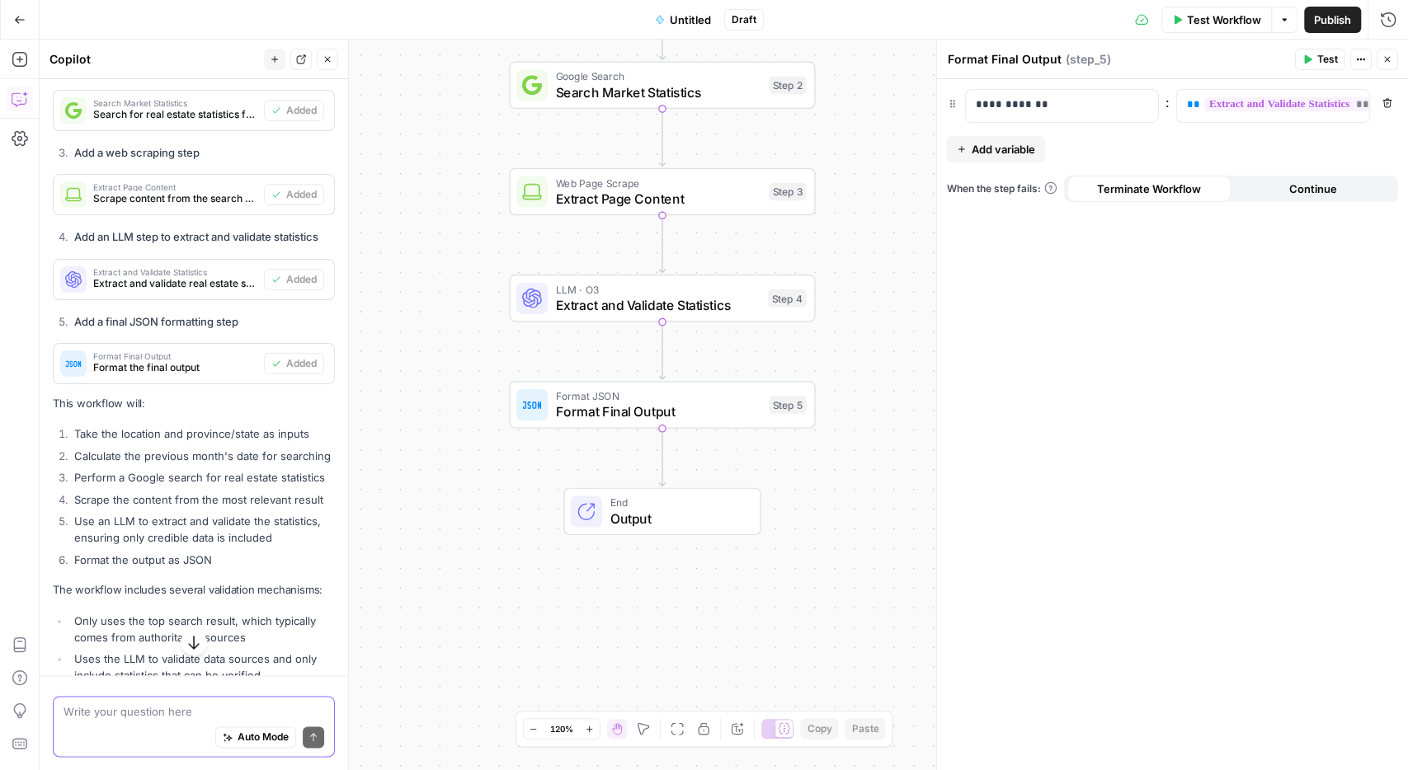
click at [1228, 29] on button "Test Workflow" at bounding box center [1216, 20] width 111 height 26
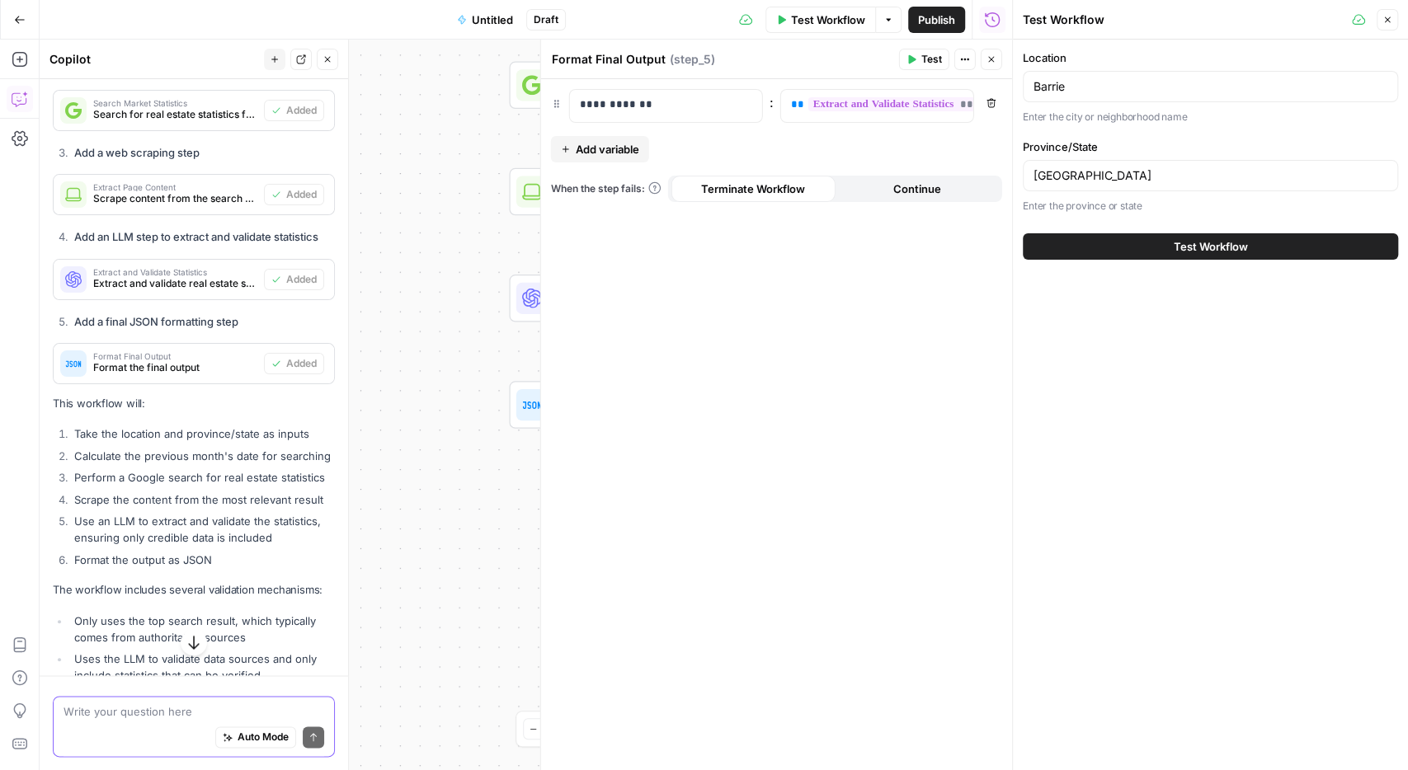
click at [1197, 247] on span "Test Workflow" at bounding box center [1211, 246] width 74 height 16
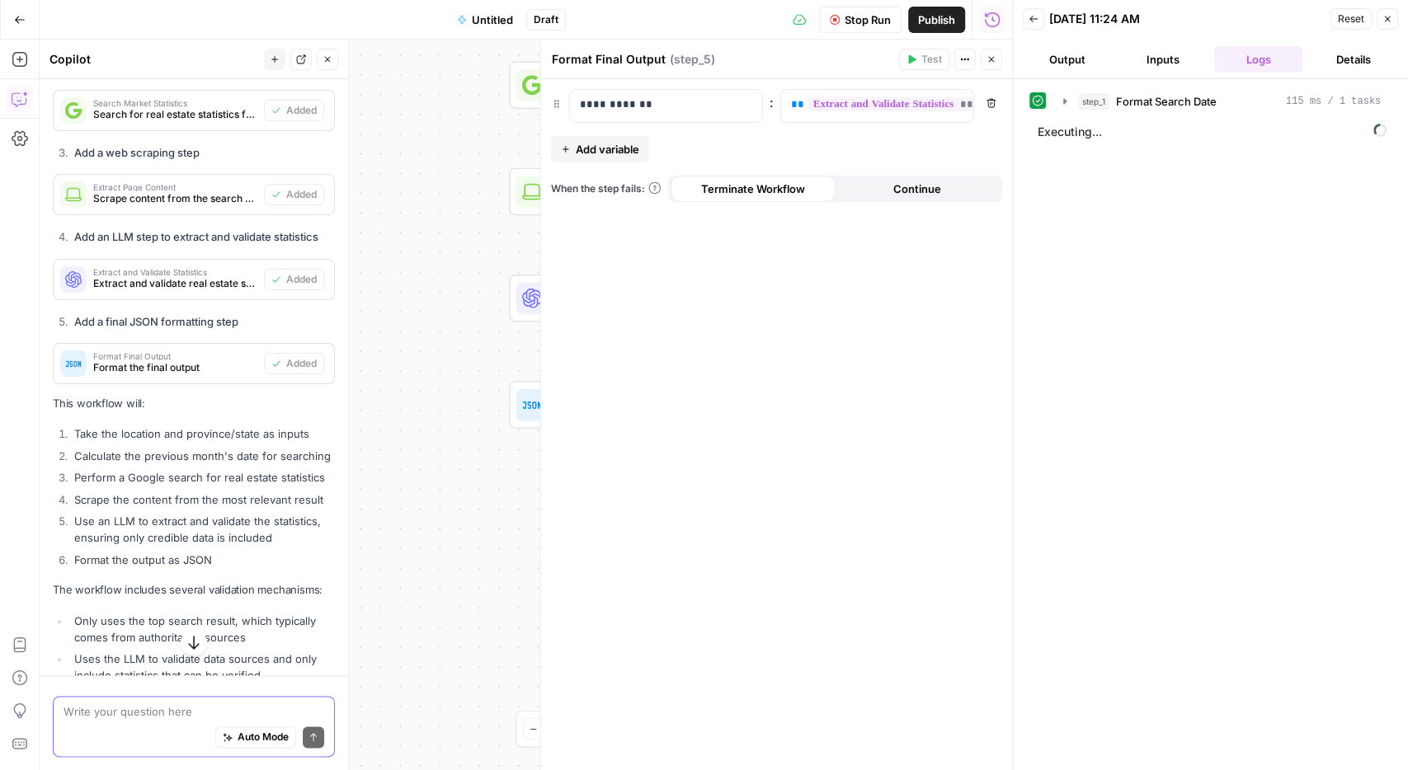
click at [992, 57] on icon "button" at bounding box center [991, 59] width 10 height 10
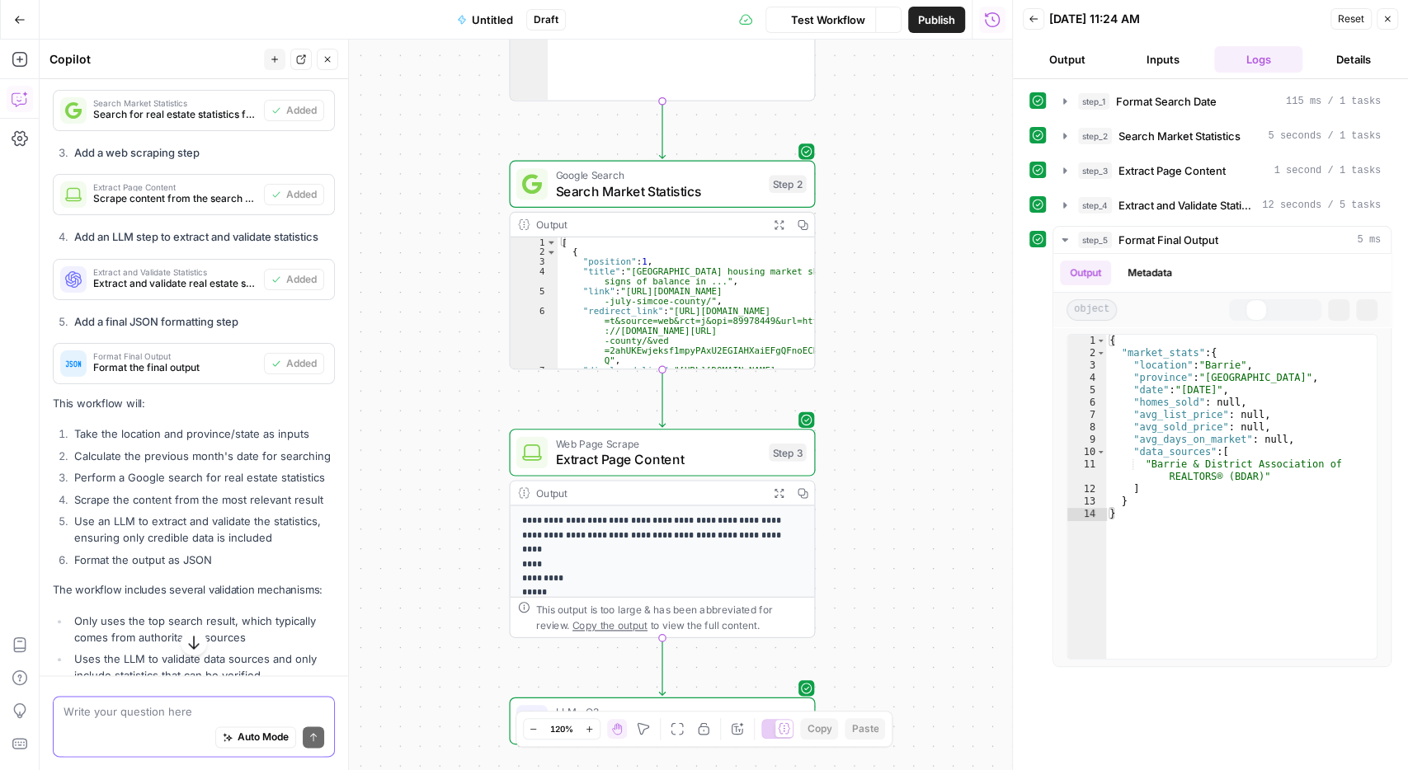
scroll to position [1094, 0]
click at [686, 197] on span "Search Market Statistics" at bounding box center [658, 191] width 205 height 20
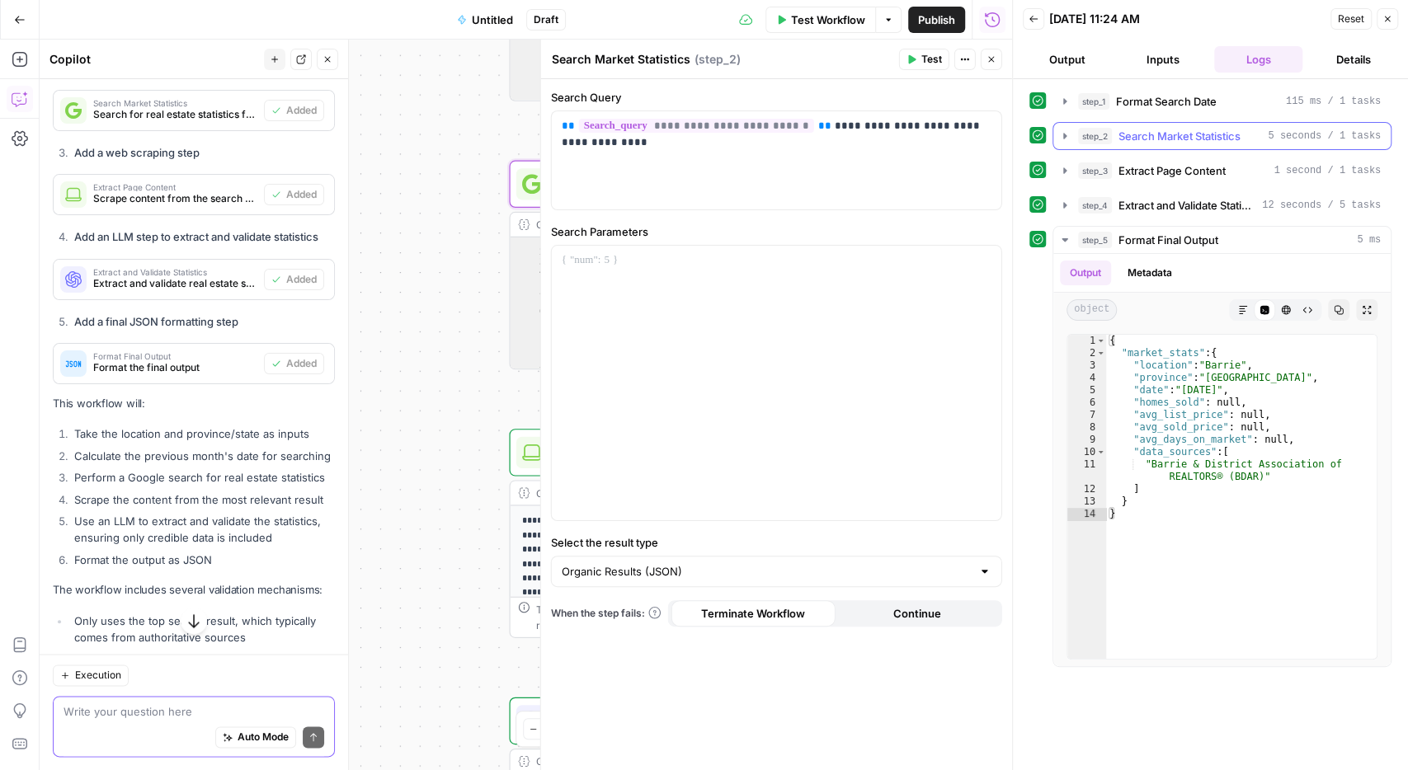
click at [1143, 134] on span "Search Market Statistics" at bounding box center [1179, 136] width 122 height 16
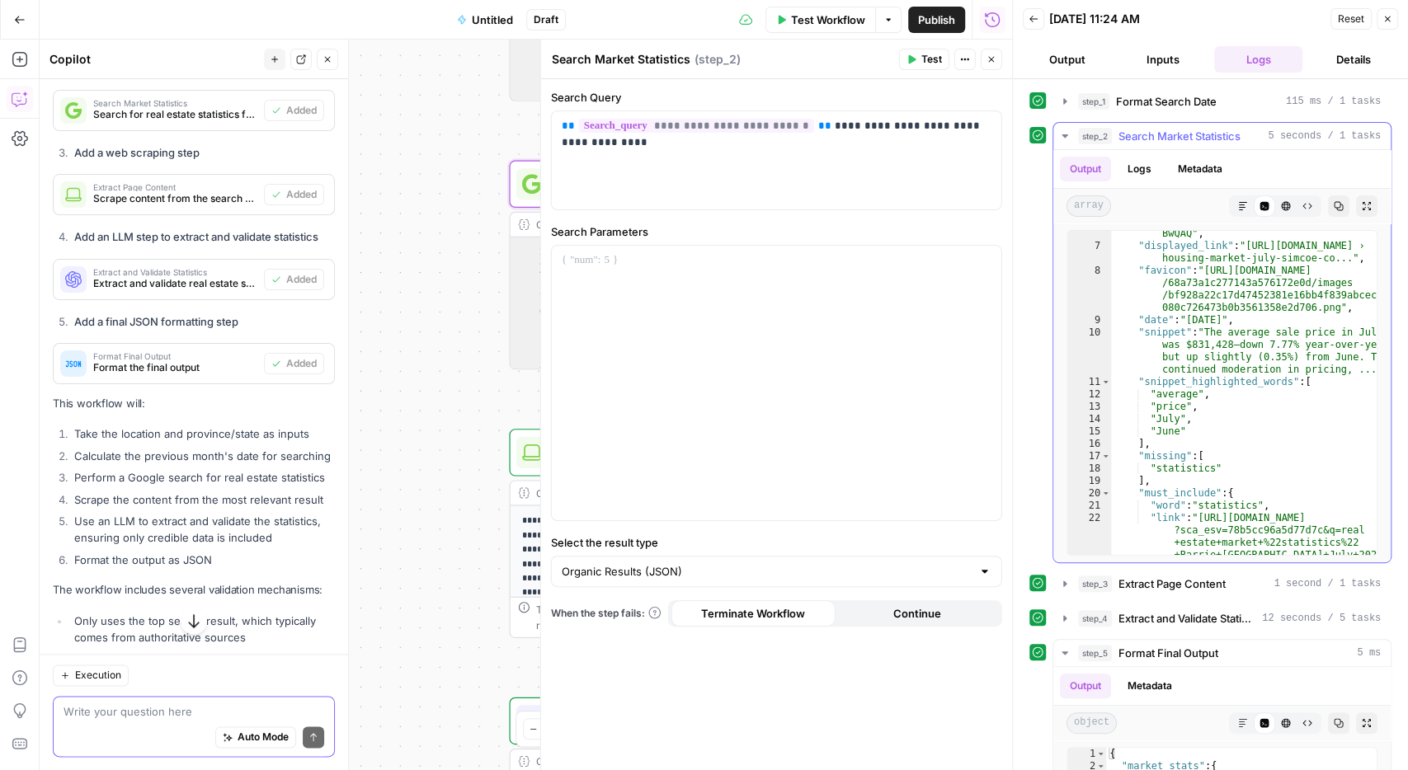
scroll to position [201, 0]
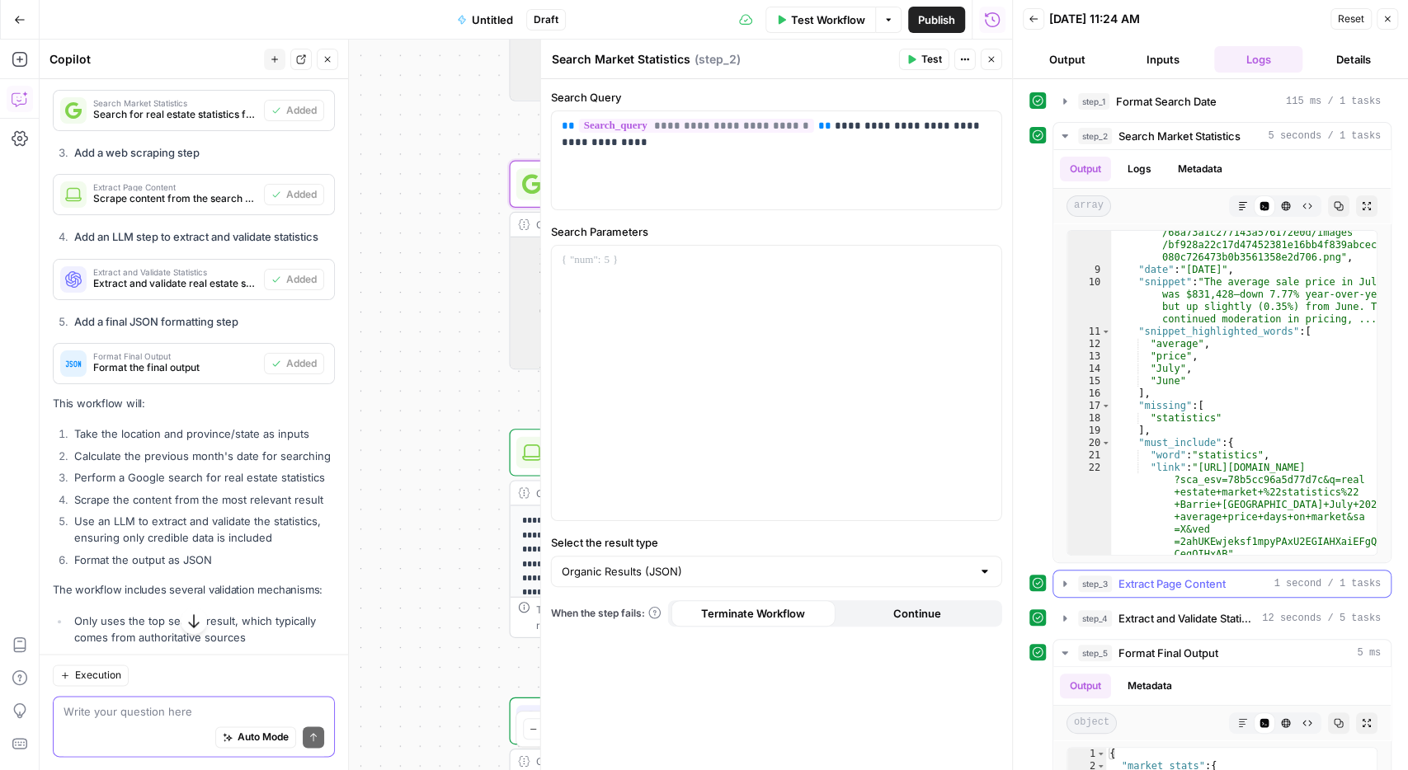
click at [1059, 586] on icon "button" at bounding box center [1064, 583] width 13 height 13
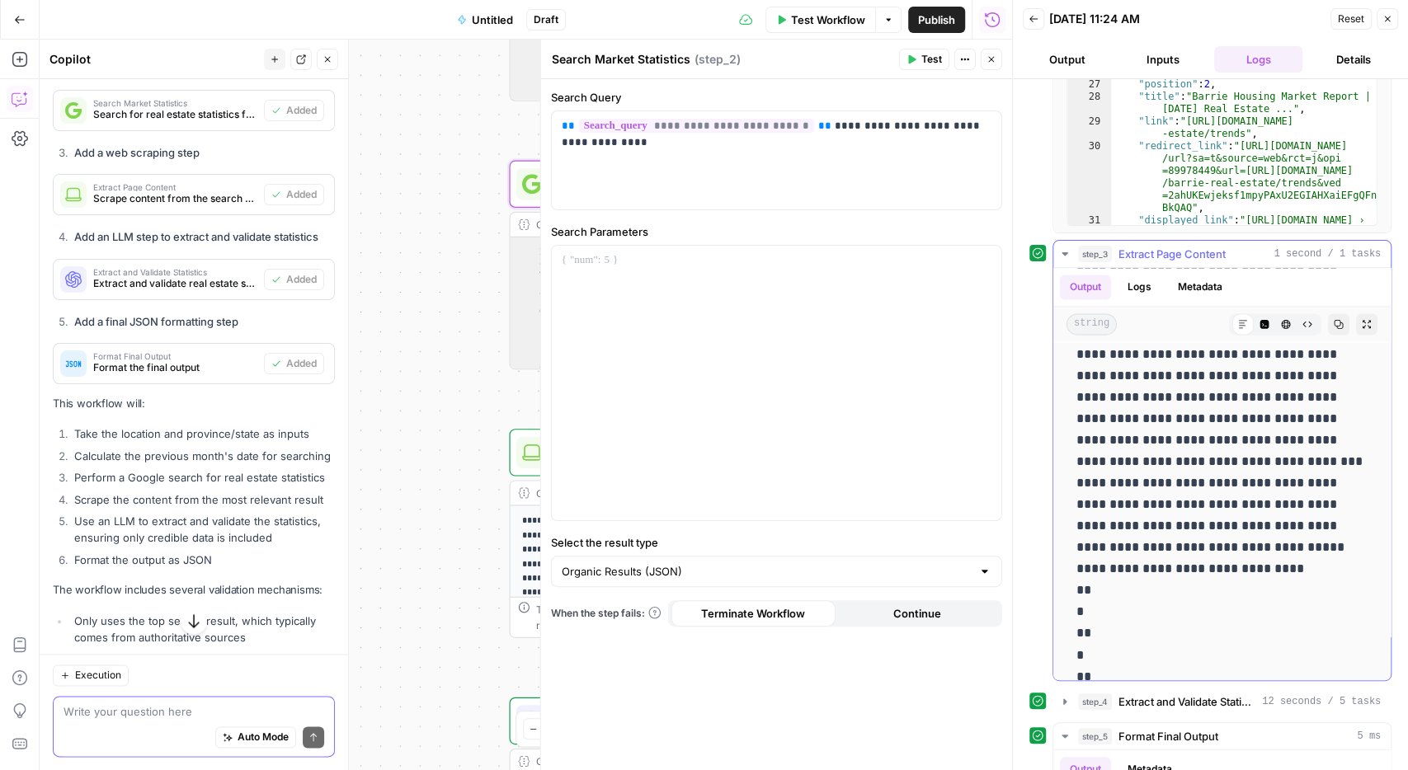
scroll to position [1742, 0]
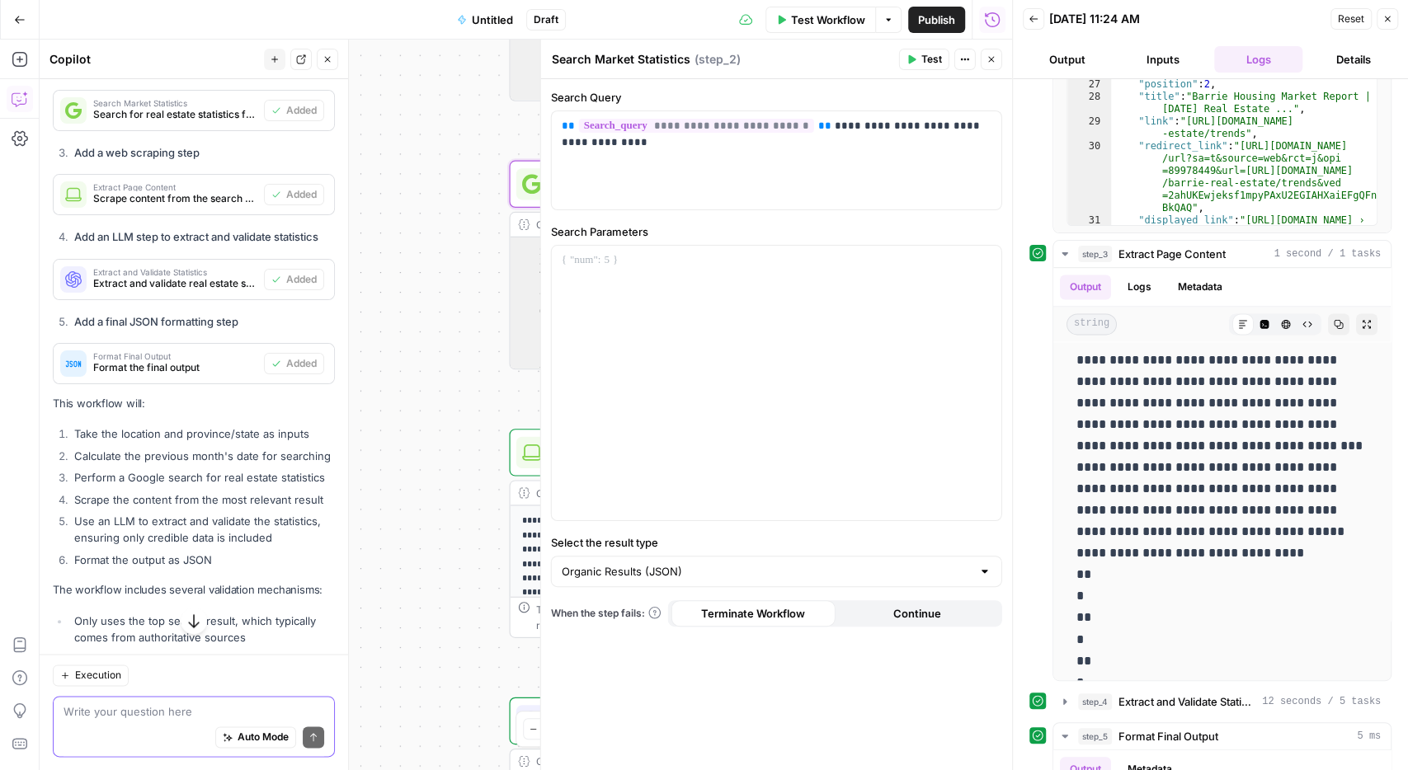
click at [990, 56] on icon "button" at bounding box center [991, 59] width 10 height 10
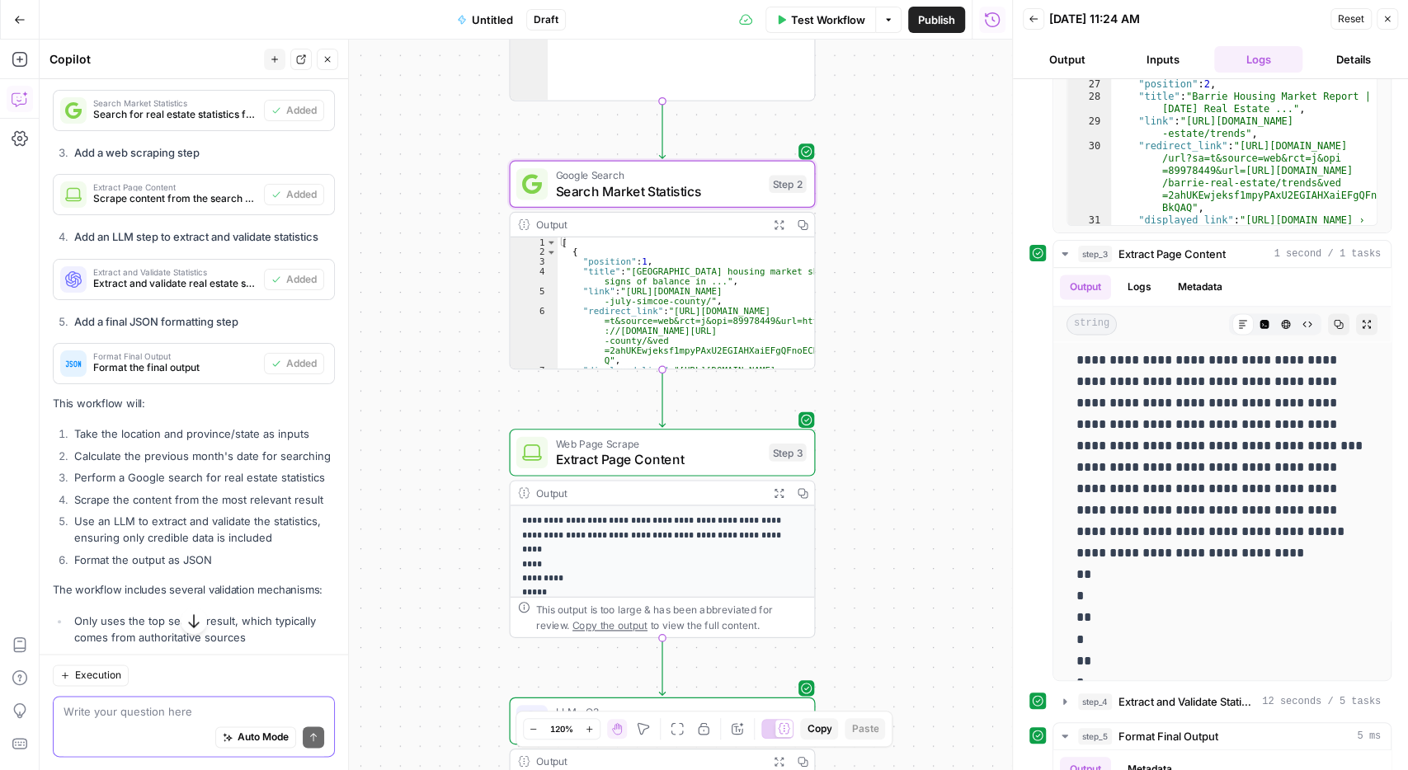
click at [675, 456] on span "Extract Page Content" at bounding box center [658, 459] width 205 height 20
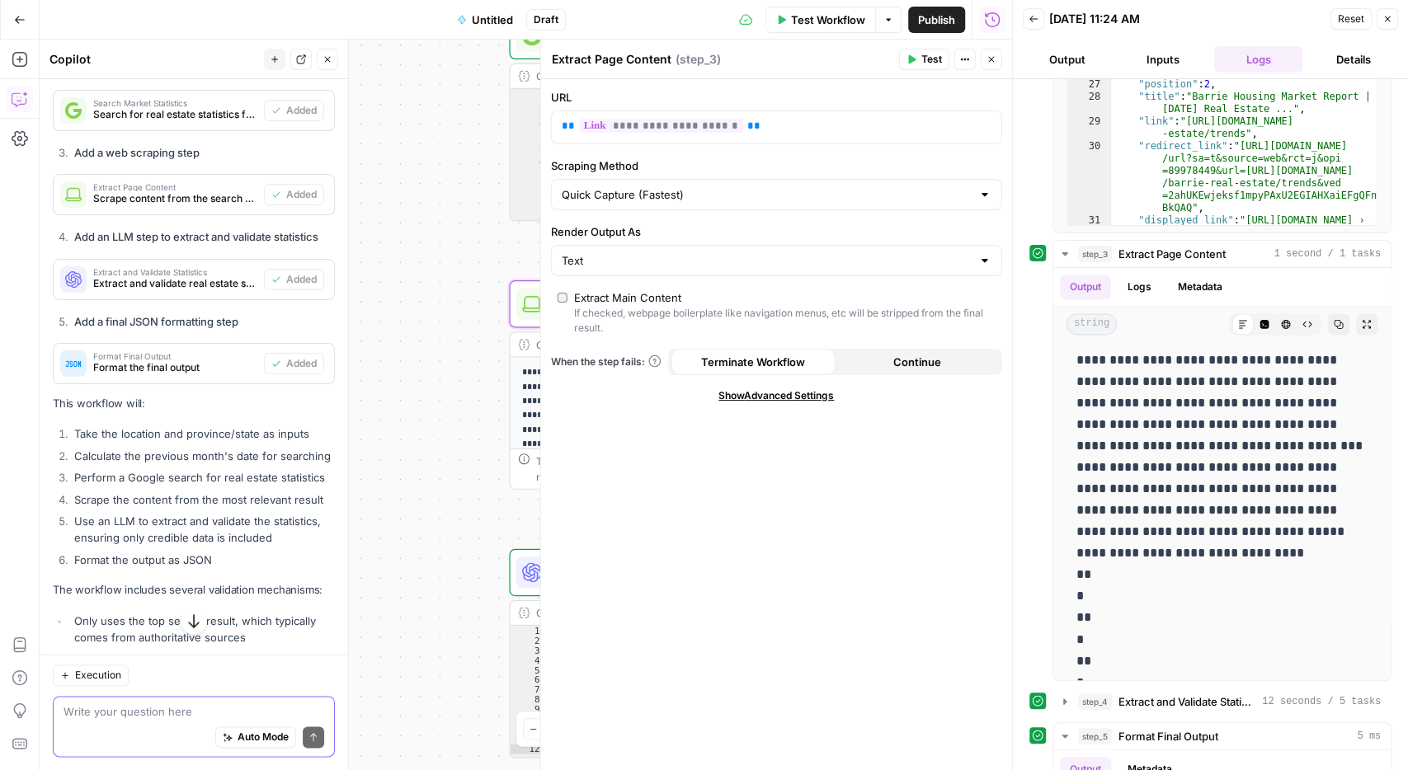
drag, startPoint x: 476, startPoint y: 548, endPoint x: 494, endPoint y: 548, distance: 18.1
click at [476, 548] on div "Workflow Set Inputs Inputs Run Code · Python Format Search Date Step 1 Output E…" at bounding box center [526, 405] width 972 height 731
click at [517, 574] on div at bounding box center [532, 572] width 31 height 31
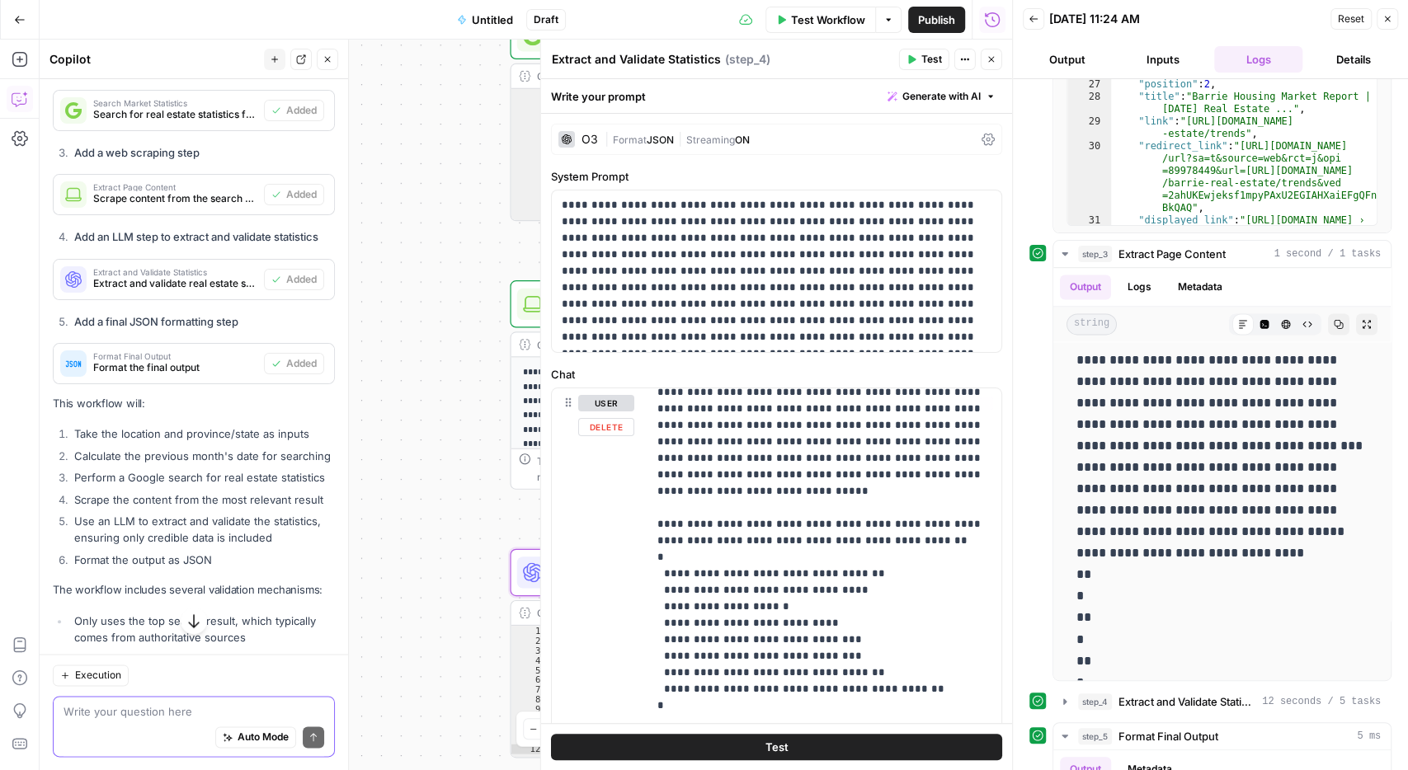
scroll to position [83, 0]
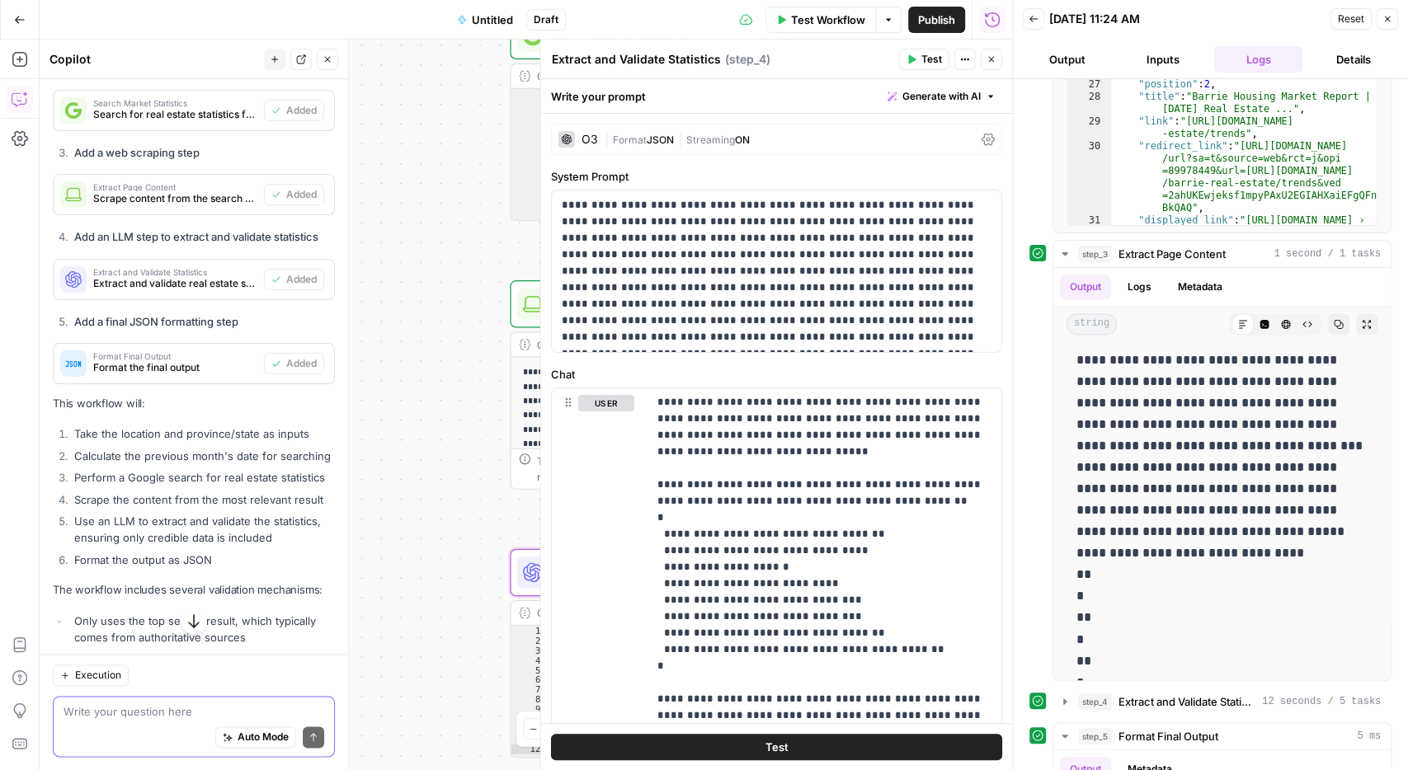
click at [1037, 12] on button "Back" at bounding box center [1033, 18] width 21 height 21
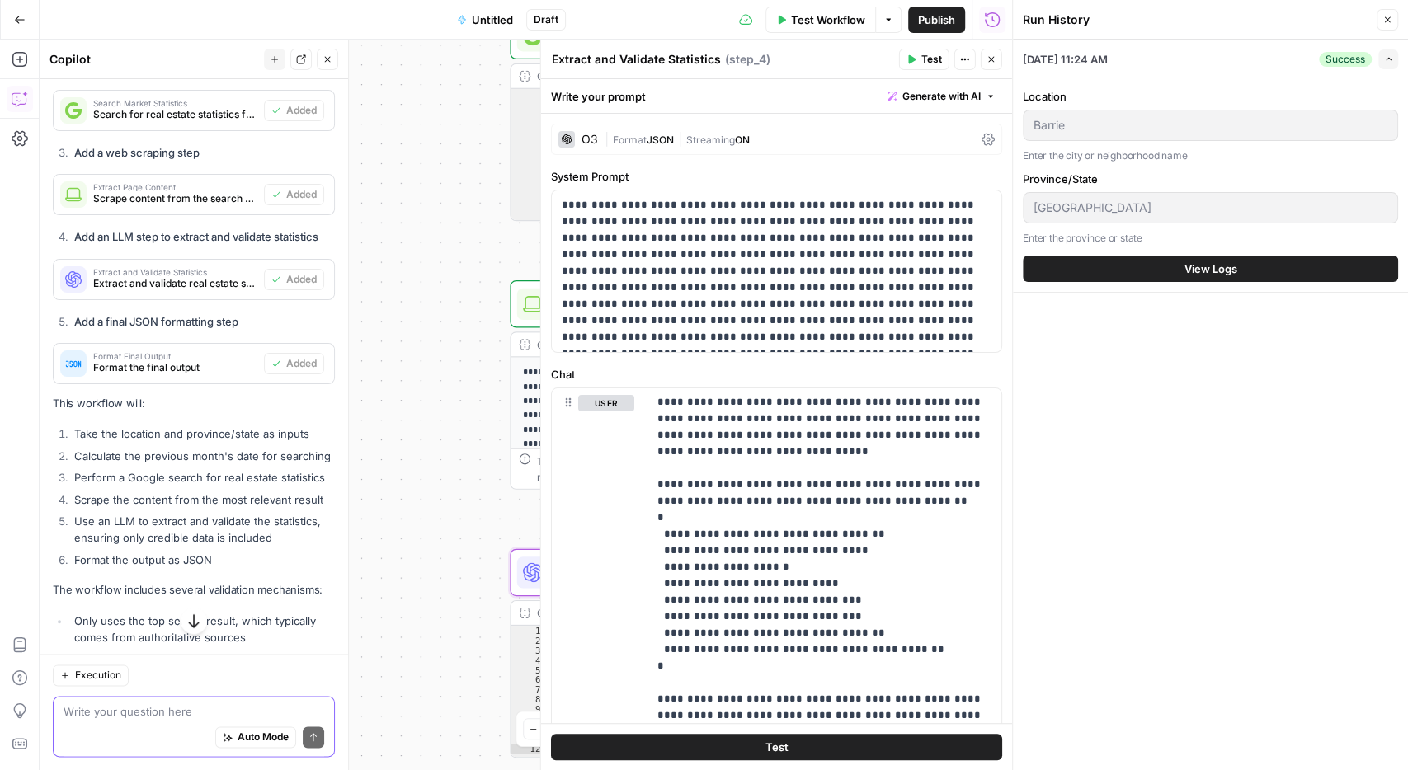
click at [1388, 14] on button "Close" at bounding box center [1386, 19] width 21 height 21
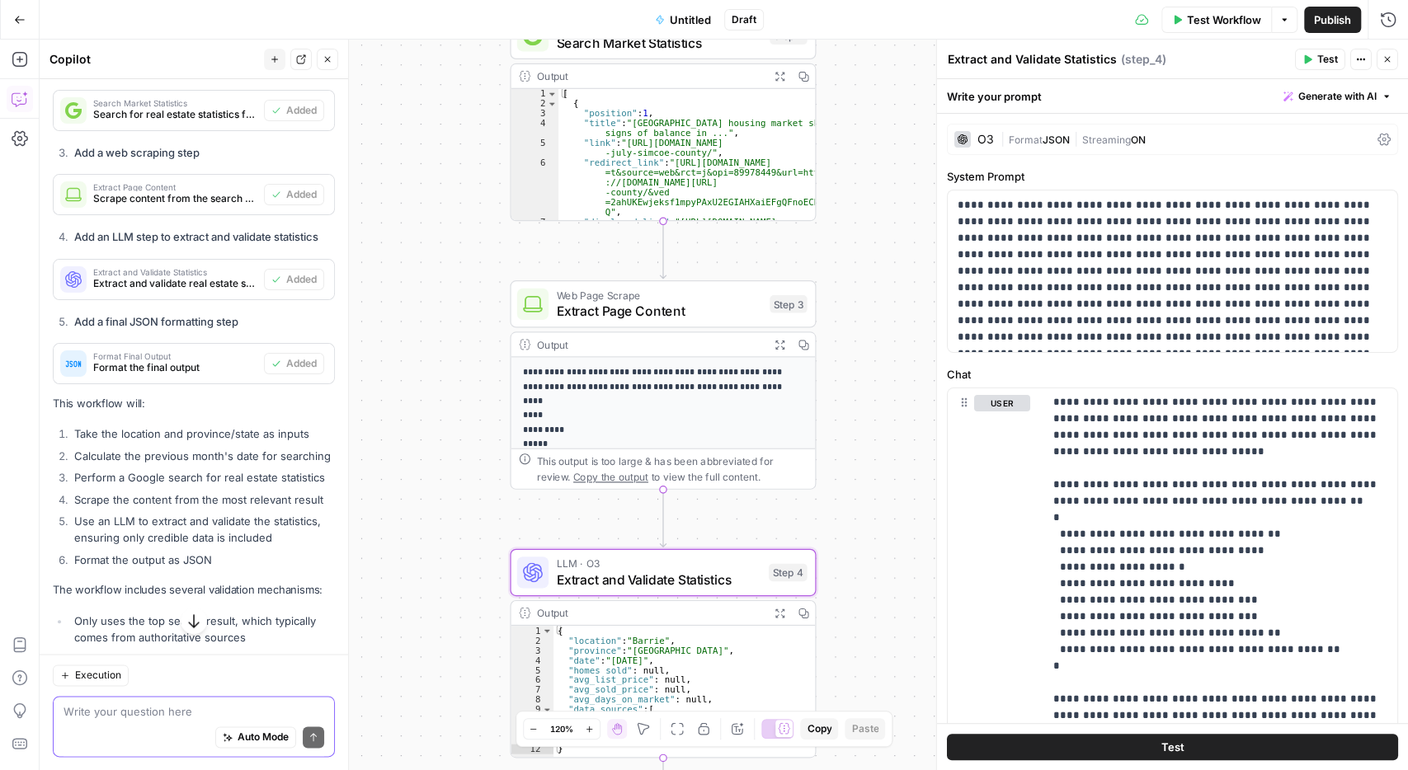
scroll to position [1285, 0]
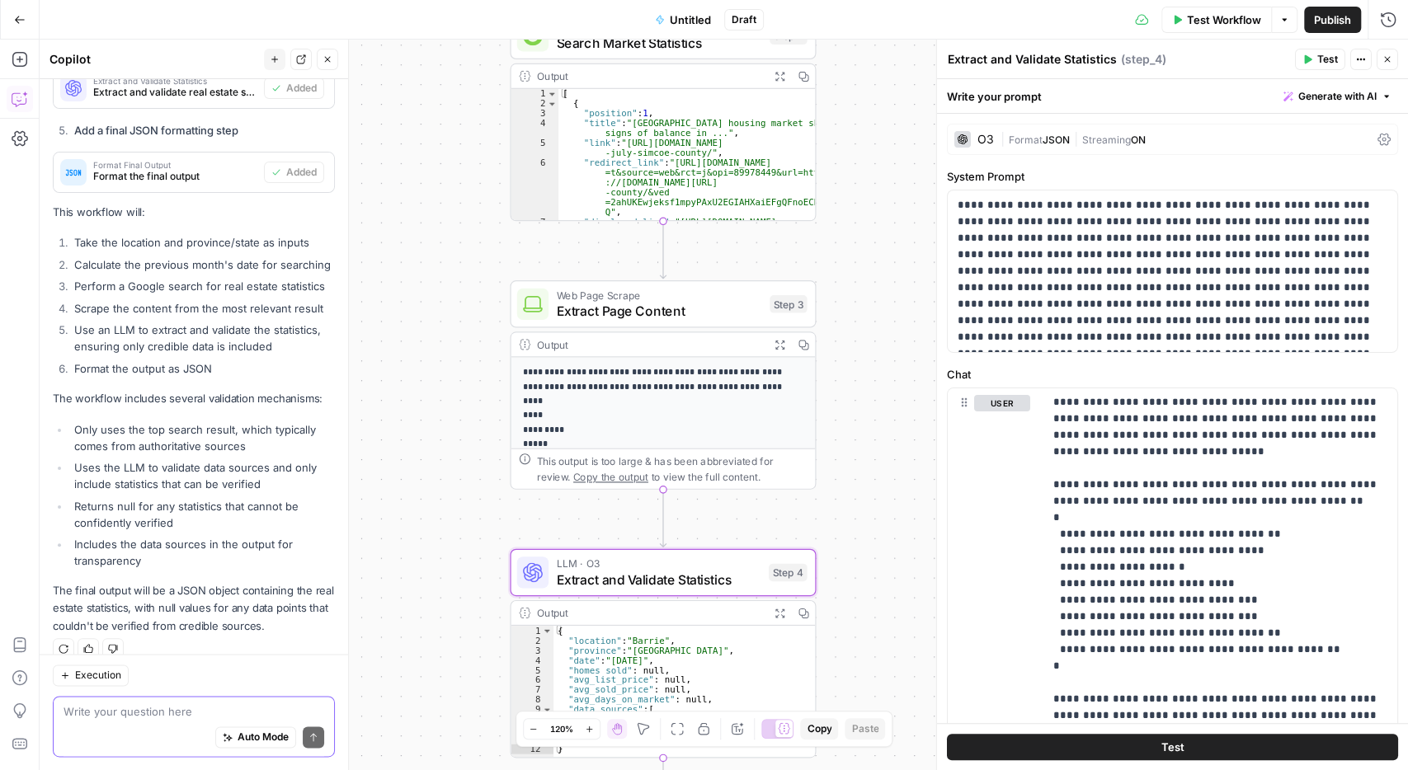
click at [158, 720] on div "Auto Mode Send" at bounding box center [194, 738] width 261 height 36
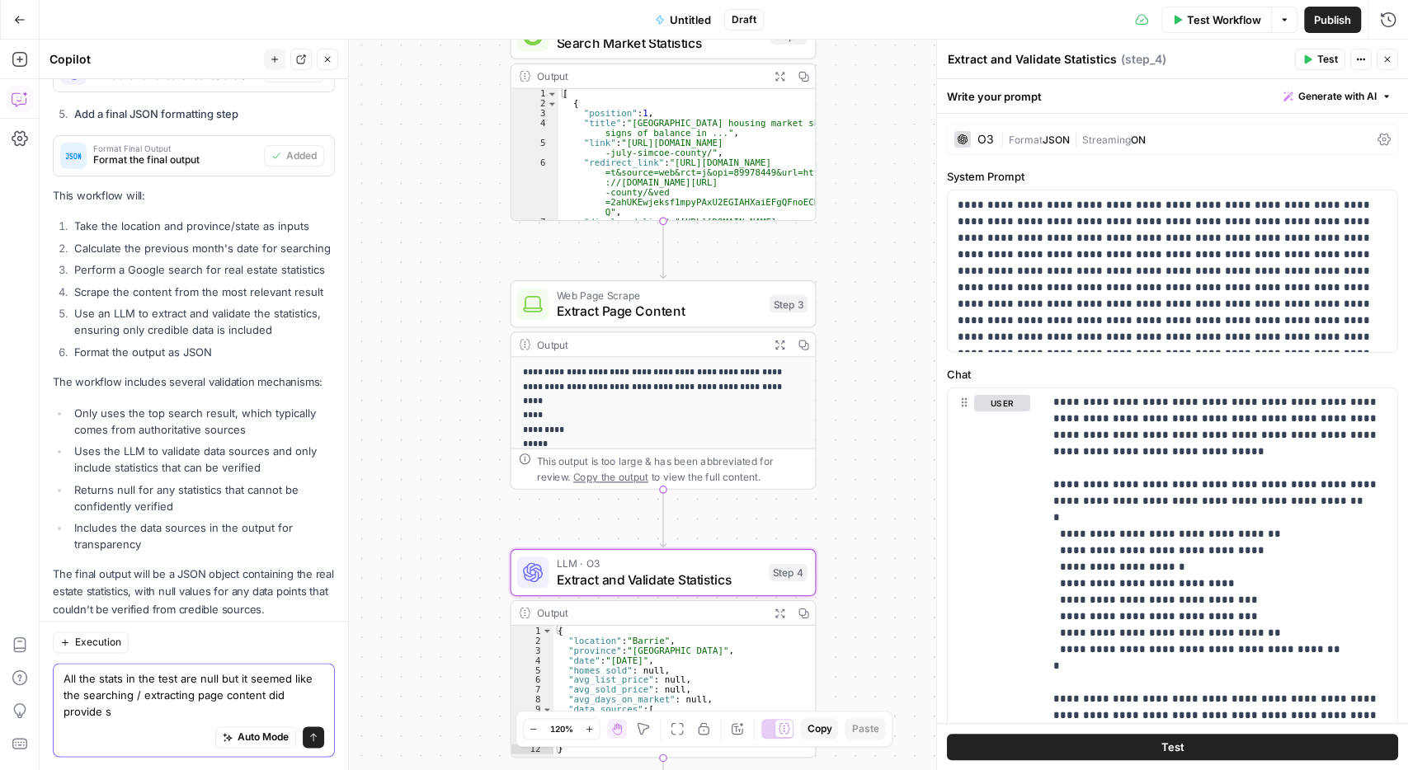
scroll to position [1318, 0]
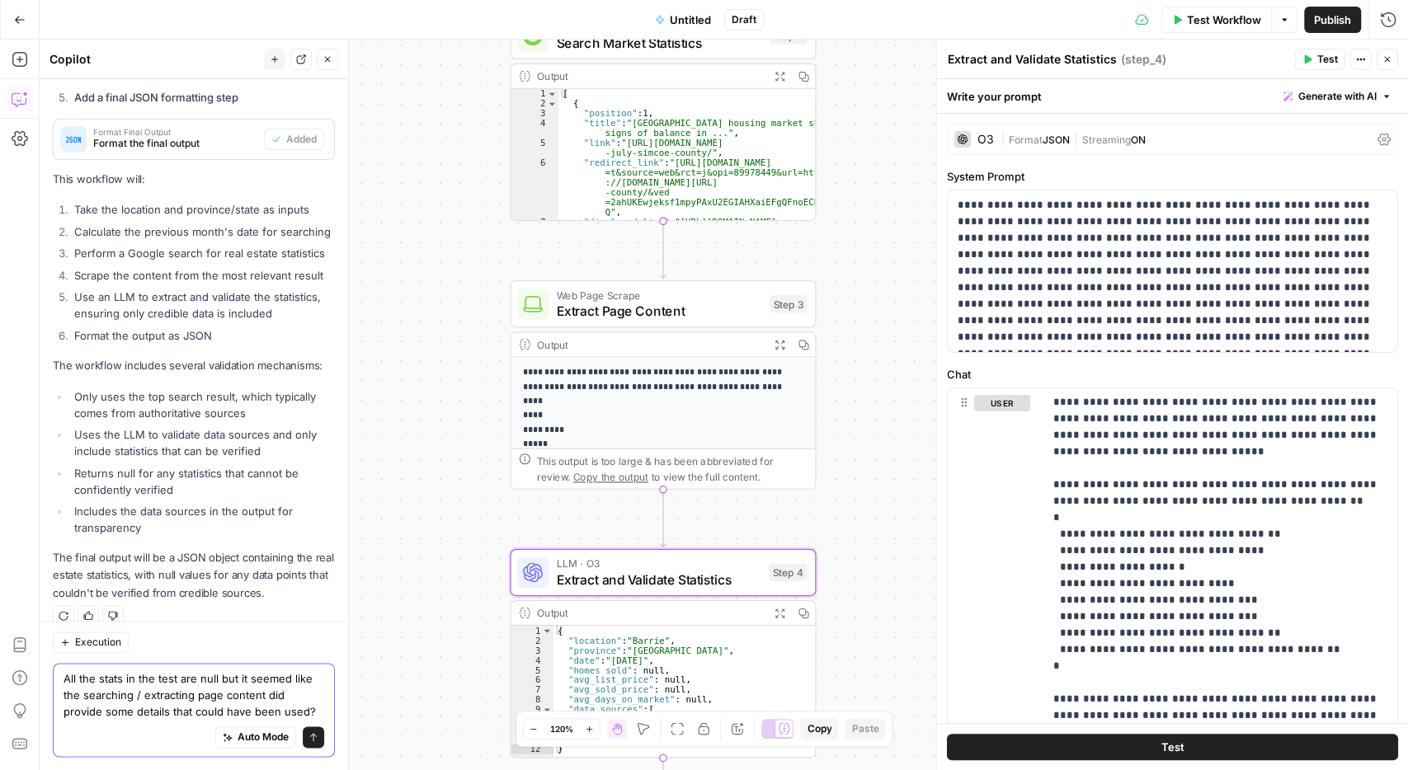
type textarea "All the stats in the test are null but it seemed like the searching / extractin…"
click at [318, 733] on icon "submit" at bounding box center [313, 737] width 10 height 10
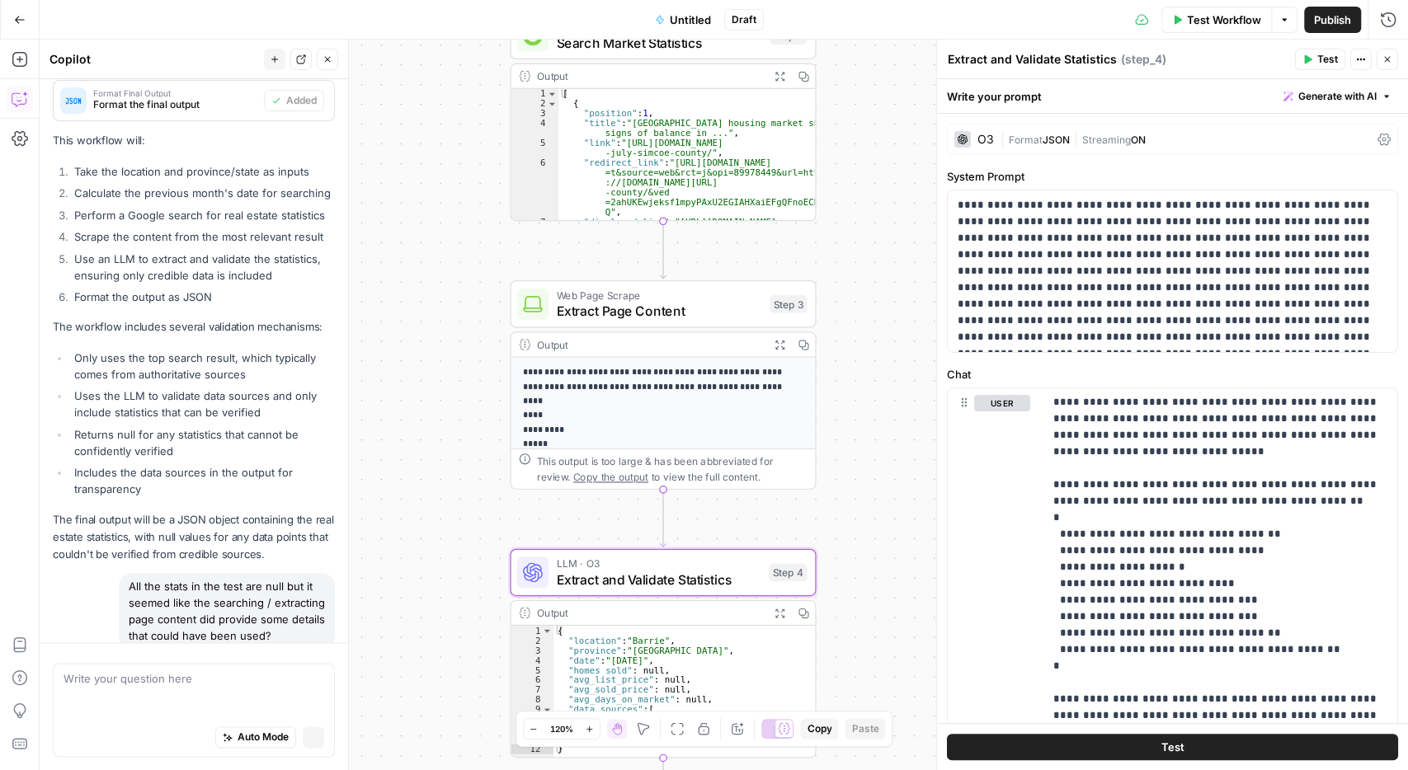
scroll to position [1311, 0]
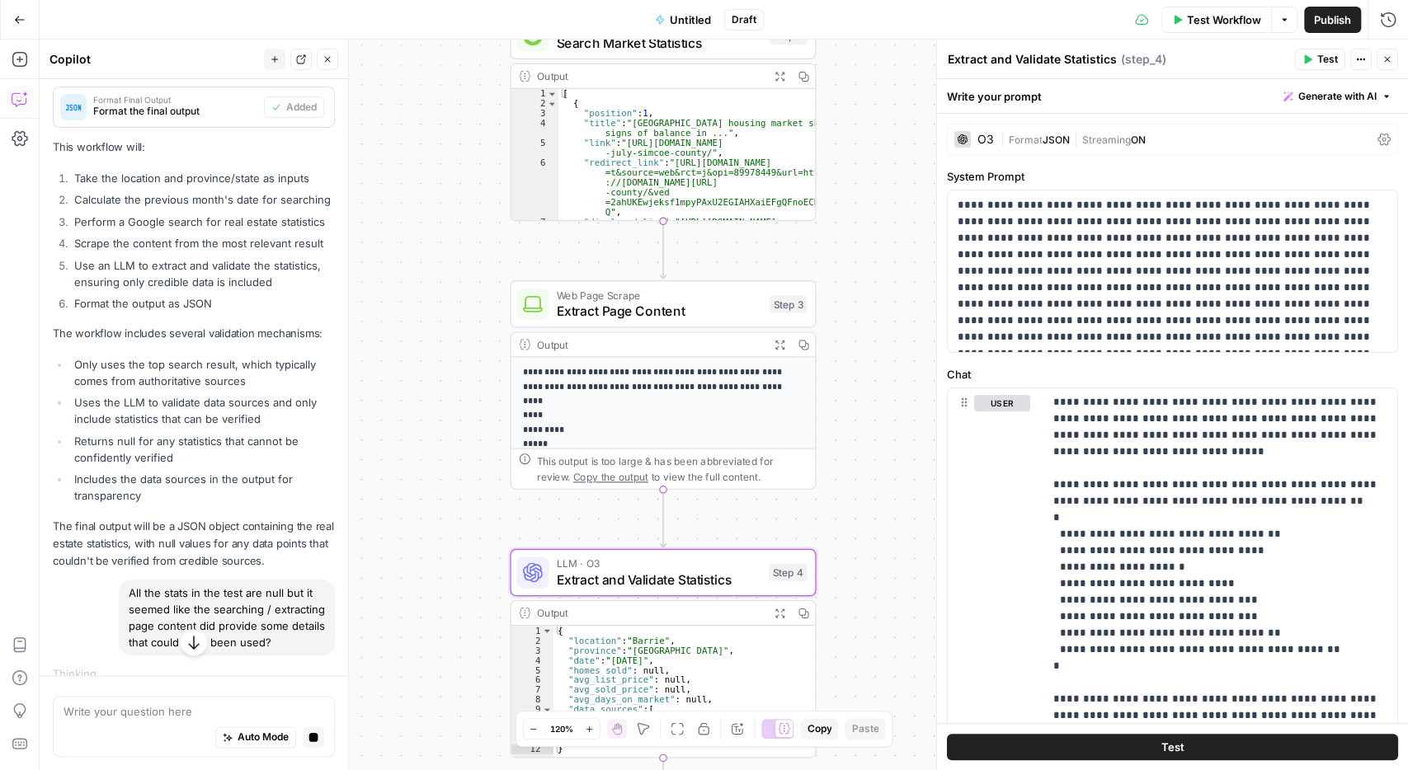
click at [1383, 59] on icon "button" at bounding box center [1387, 59] width 10 height 10
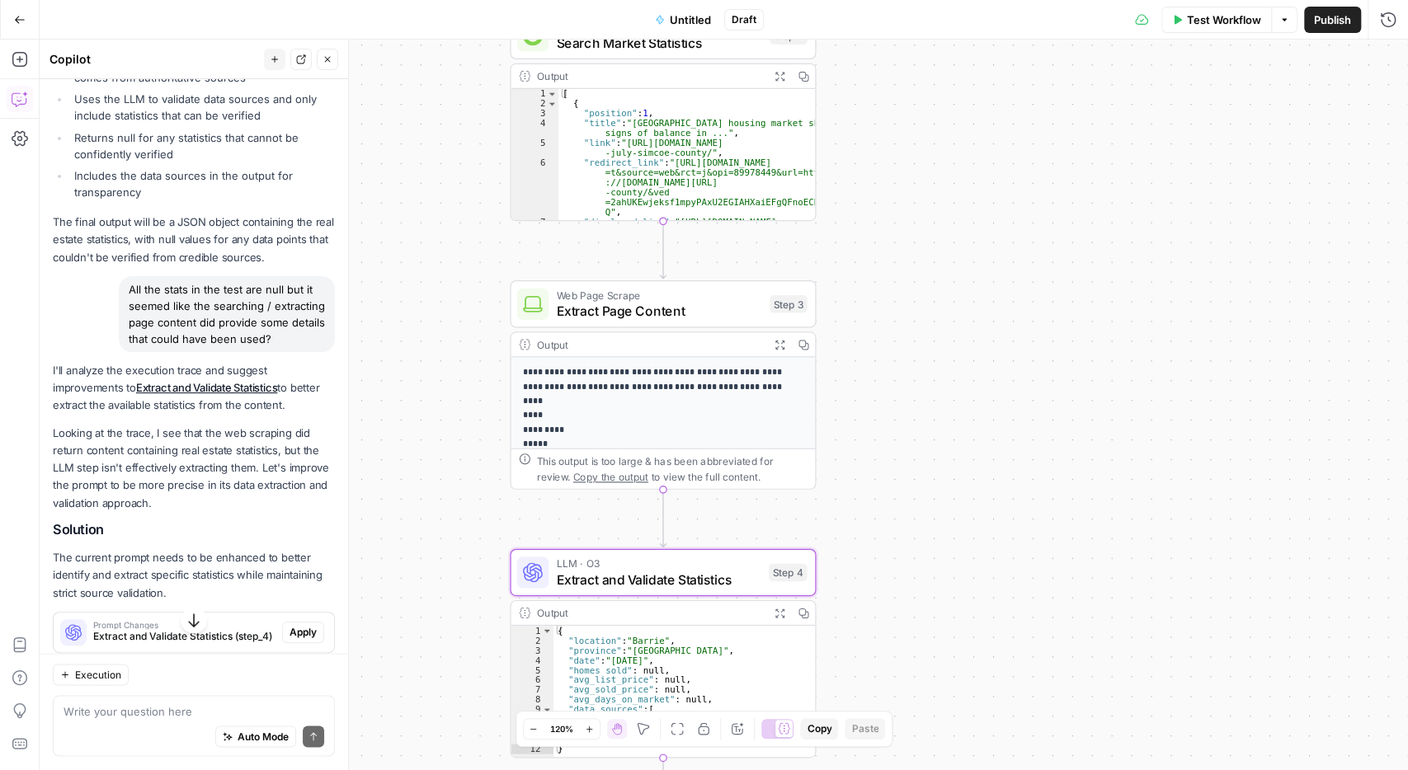
scroll to position [1786, 0]
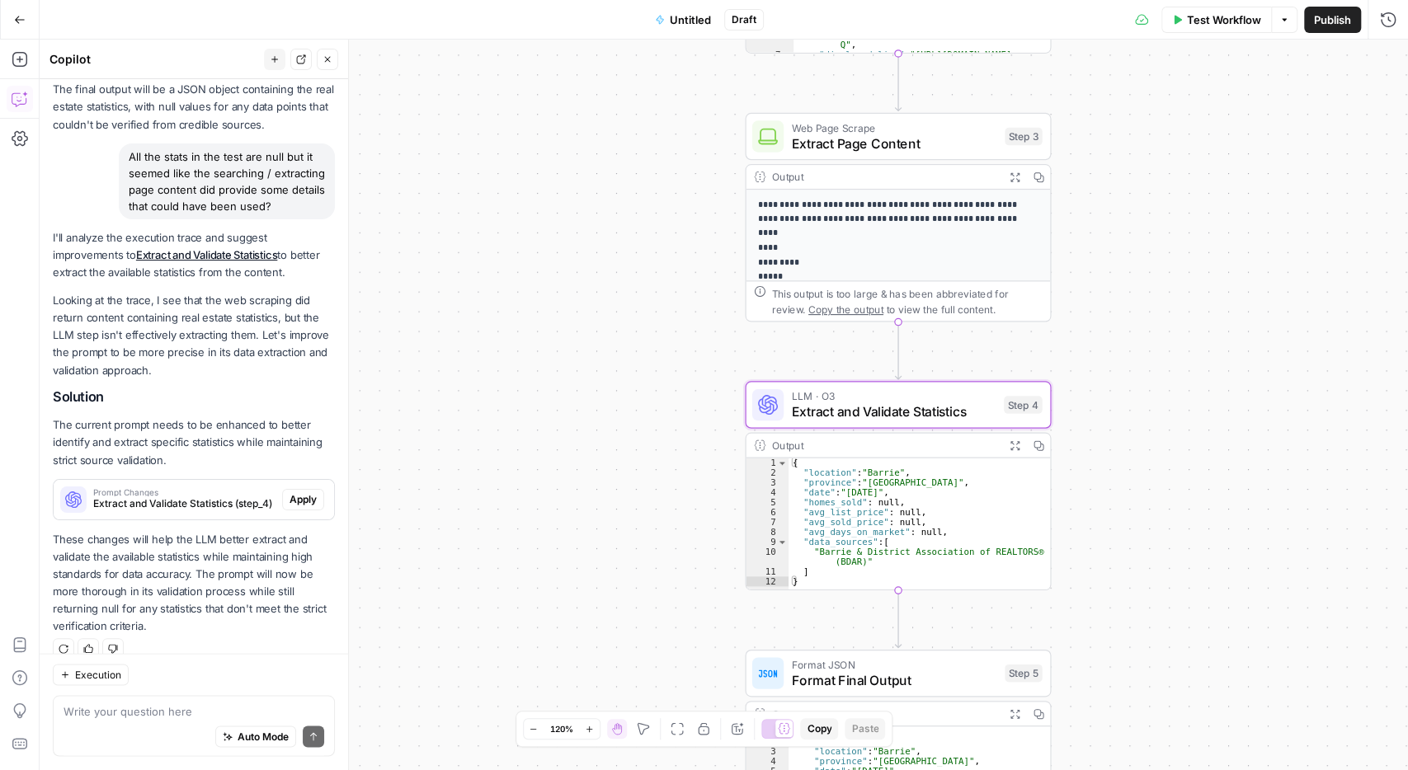
click at [300, 492] on span "Apply" at bounding box center [302, 499] width 27 height 15
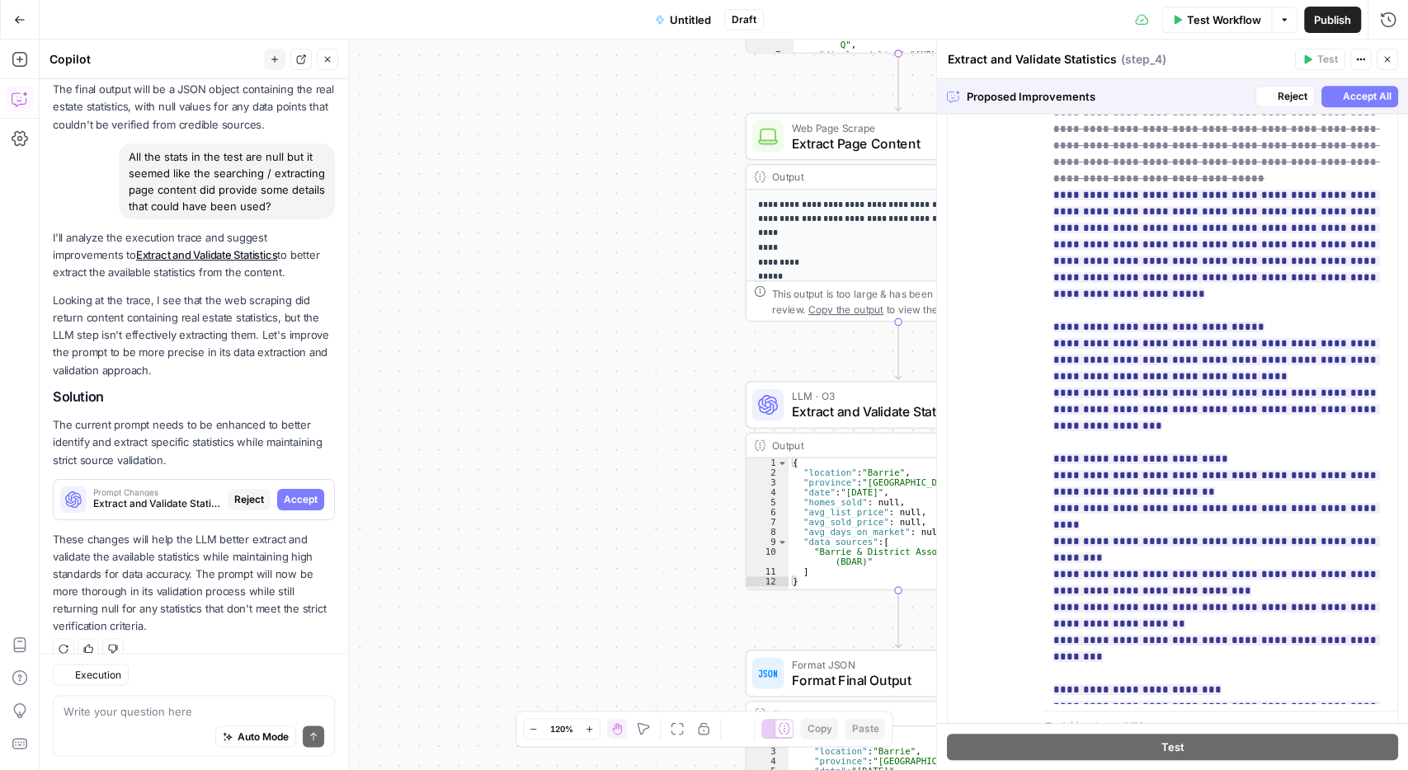
scroll to position [1760, 0]
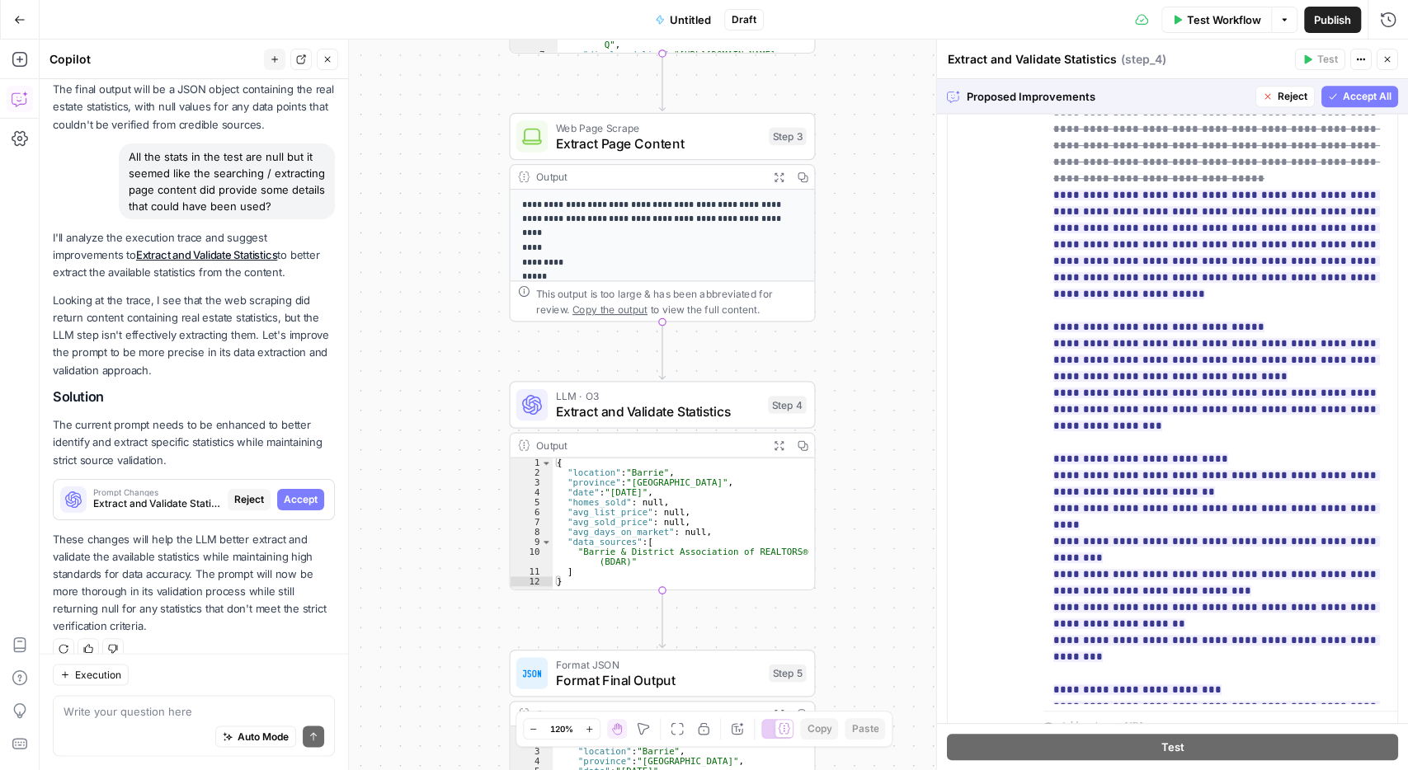
click at [1373, 90] on span "Accept All" at bounding box center [1367, 96] width 49 height 15
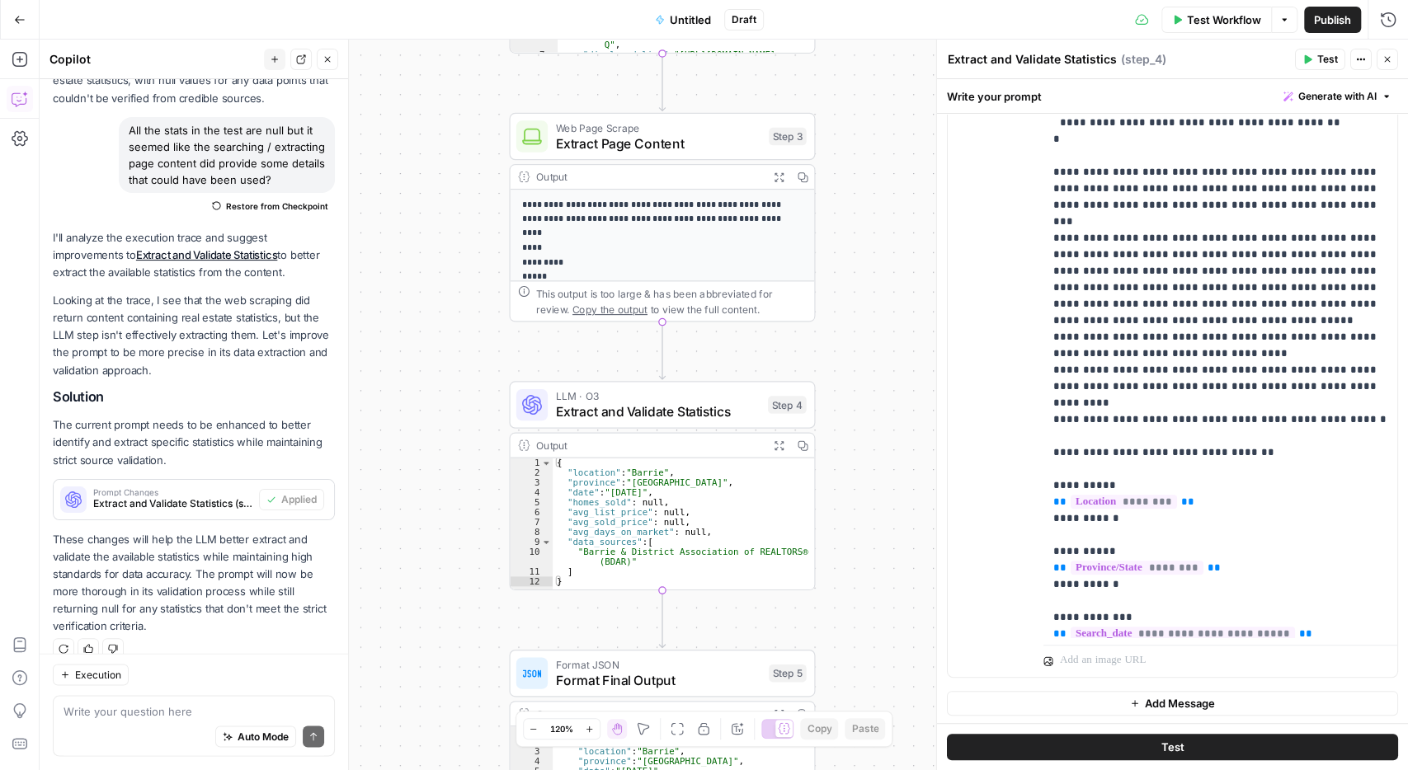
scroll to position [1056, 0]
